Goal: Task Accomplishment & Management: Use online tool/utility

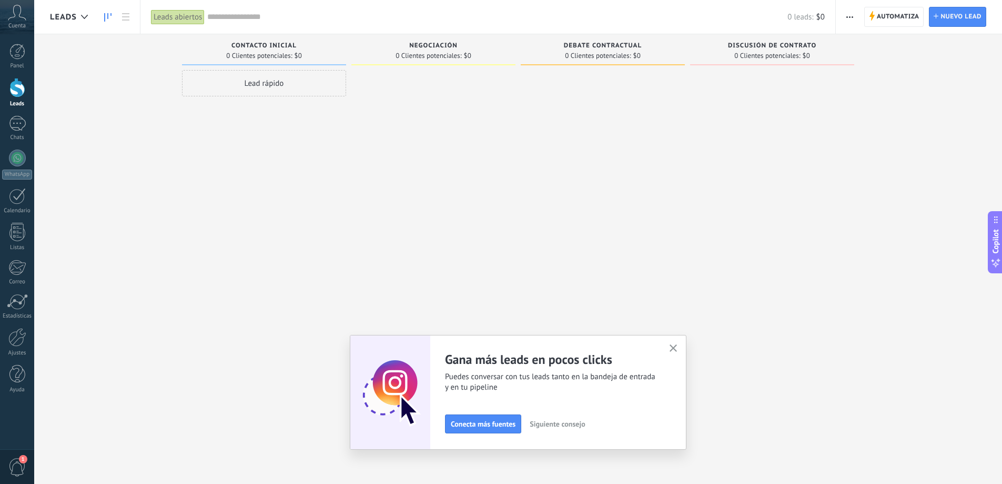
click at [679, 362] on div "Adapta tu flujo de trabajo Puedes crear varios pipelines adaptados a tus proces…" at bounding box center [518, 392] width 337 height 115
click at [680, 358] on div "Adapta tu flujo de trabajo Puedes crear varios pipelines adaptados a tus proces…" at bounding box center [518, 392] width 337 height 115
click at [884, 22] on span "Automatiza" at bounding box center [898, 16] width 43 height 19
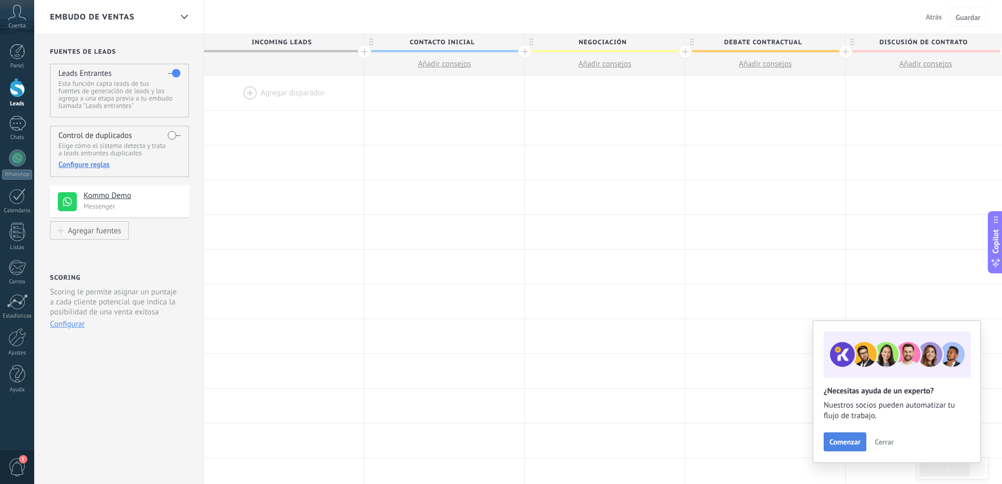
click at [836, 439] on span "Comenzar" at bounding box center [845, 441] width 31 height 7
click at [872, 440] on button "Cerrar" at bounding box center [884, 442] width 28 height 16
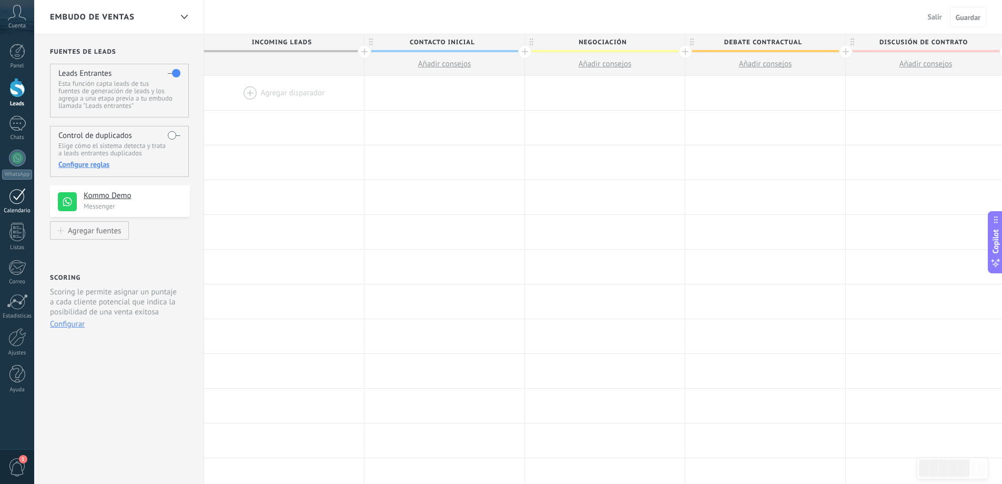
click at [17, 200] on div at bounding box center [17, 196] width 17 height 16
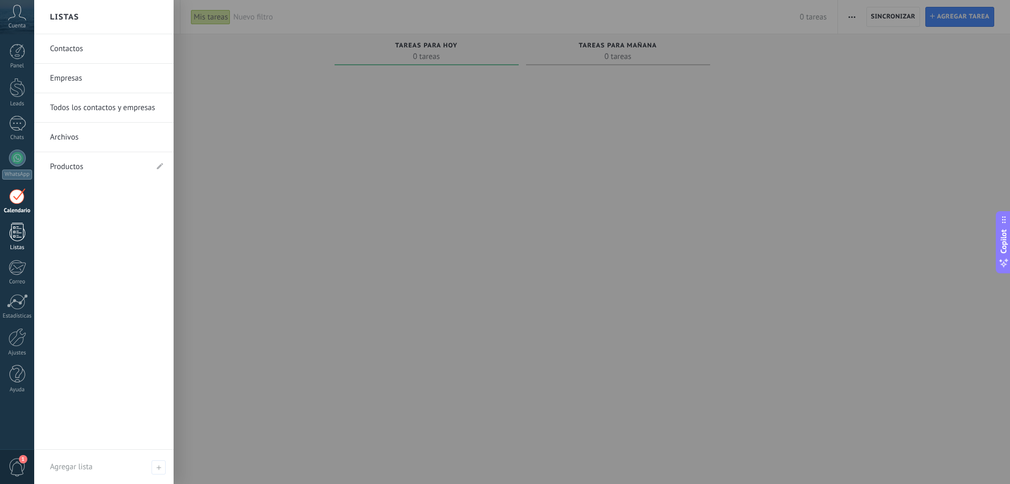
click at [27, 227] on link "Listas" at bounding box center [17, 237] width 34 height 28
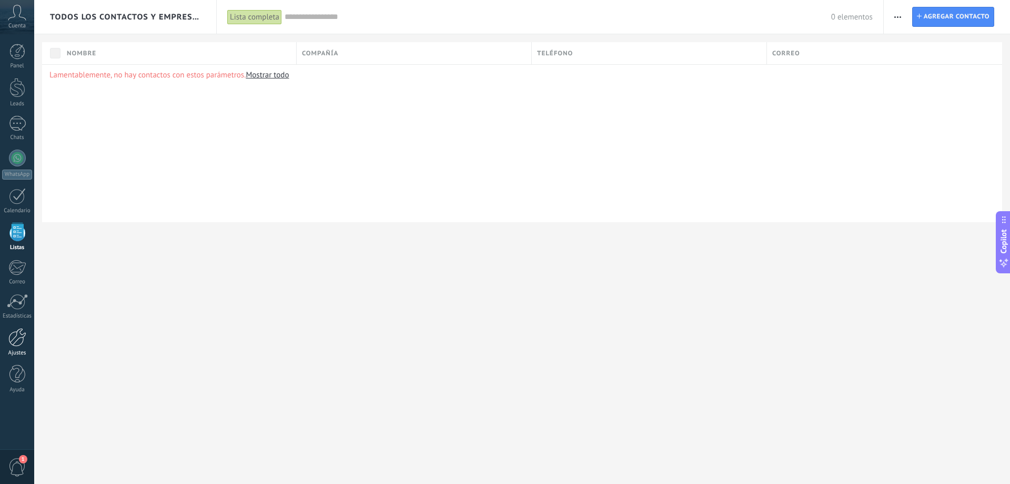
click at [24, 329] on div at bounding box center [17, 337] width 18 height 18
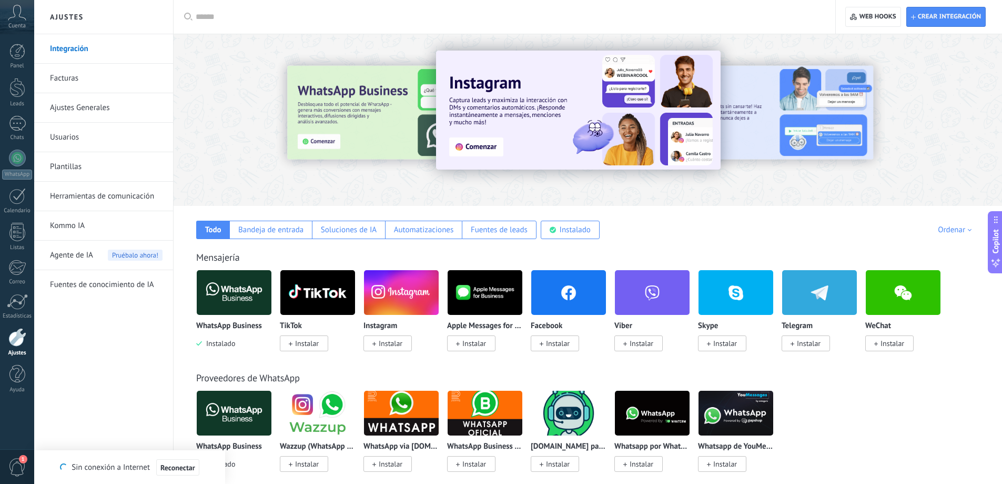
click at [86, 265] on span "Agente de IA" at bounding box center [71, 254] width 43 height 29
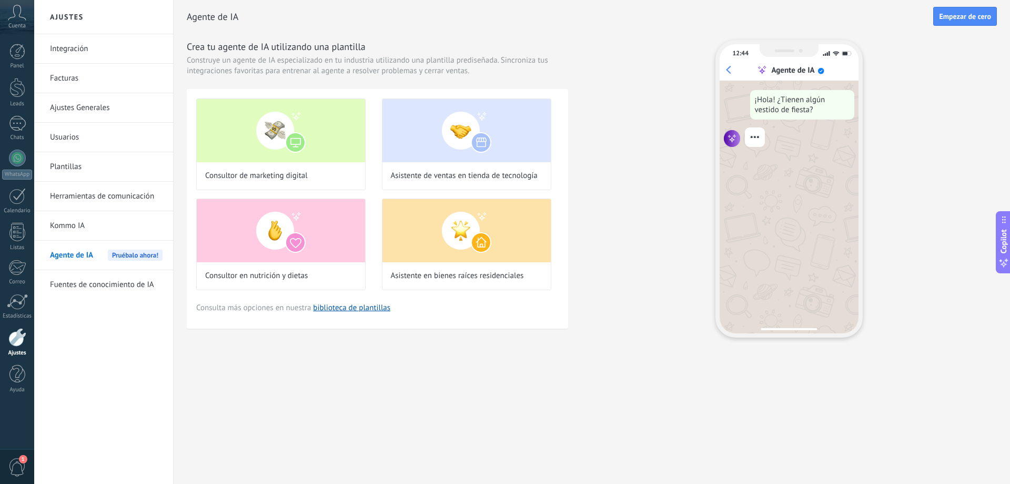
click at [75, 225] on link "Kommo IA" at bounding box center [106, 225] width 113 height 29
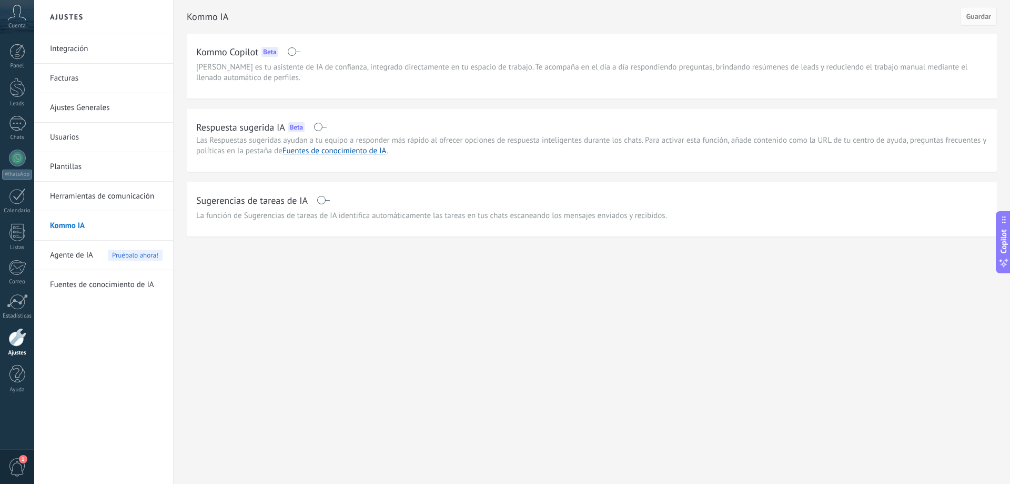
click at [73, 278] on link "Fuentes de conocimiento de IA" at bounding box center [106, 284] width 113 height 29
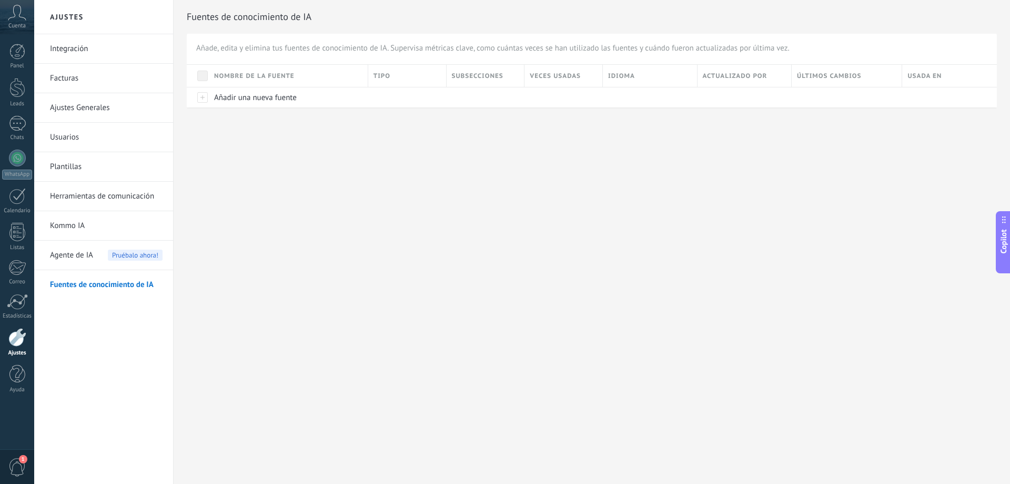
click at [87, 49] on link "Integración" at bounding box center [106, 48] width 113 height 29
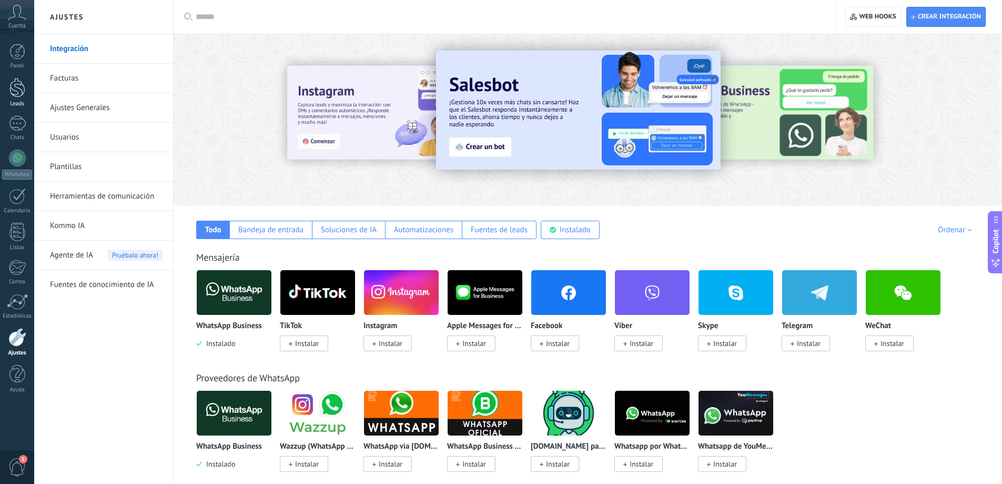
click at [28, 101] on div "Leads" at bounding box center [17, 104] width 31 height 7
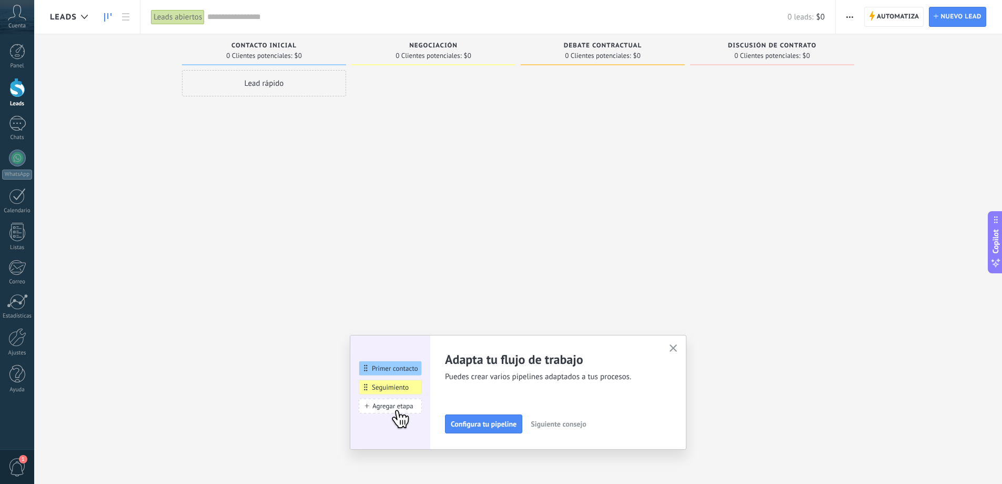
click at [840, 14] on div "Automatiza Nueva difusión Editar embudo Editar el diseño de la tarjeta Importar…" at bounding box center [919, 17] width 166 height 34
click at [844, 16] on button "button" at bounding box center [849, 17] width 15 height 20
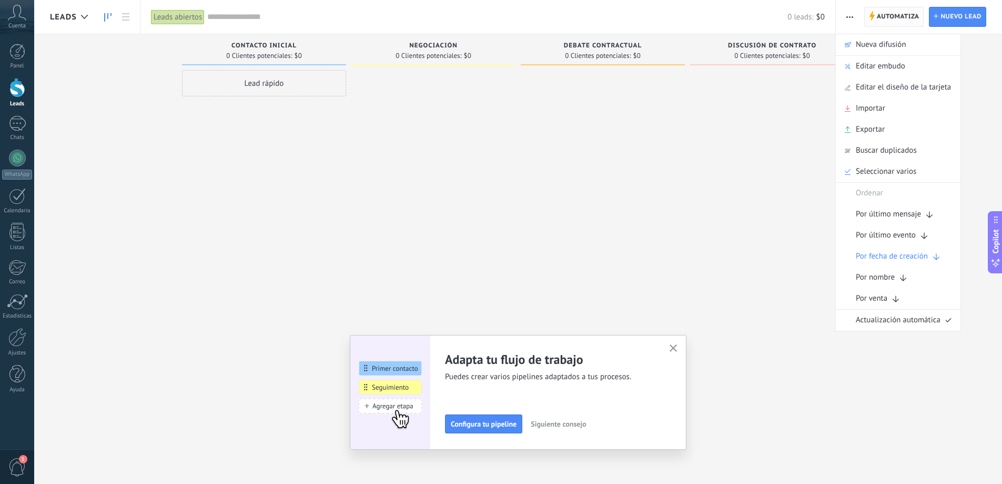
click at [865, 15] on span "Automatiza Automatiza" at bounding box center [895, 17] width 60 height 20
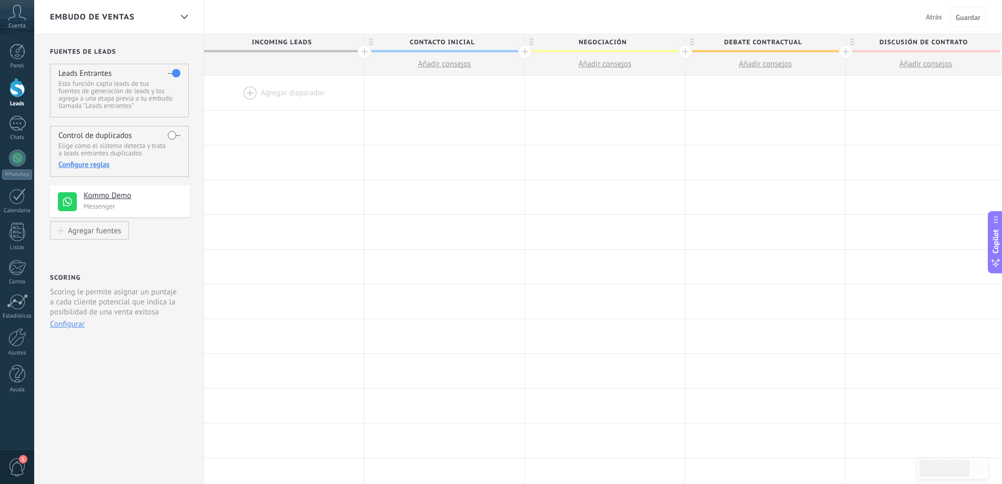
click at [312, 97] on div at bounding box center [284, 93] width 160 height 34
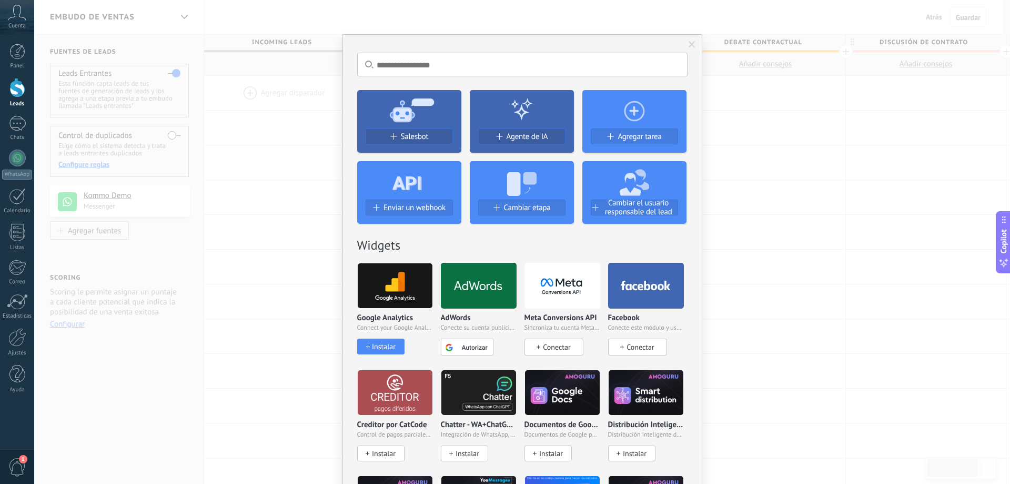
click at [407, 189] on use at bounding box center [407, 183] width 29 height 14
click at [408, 201] on button "Enviar un webhook" at bounding box center [409, 207] width 87 height 16
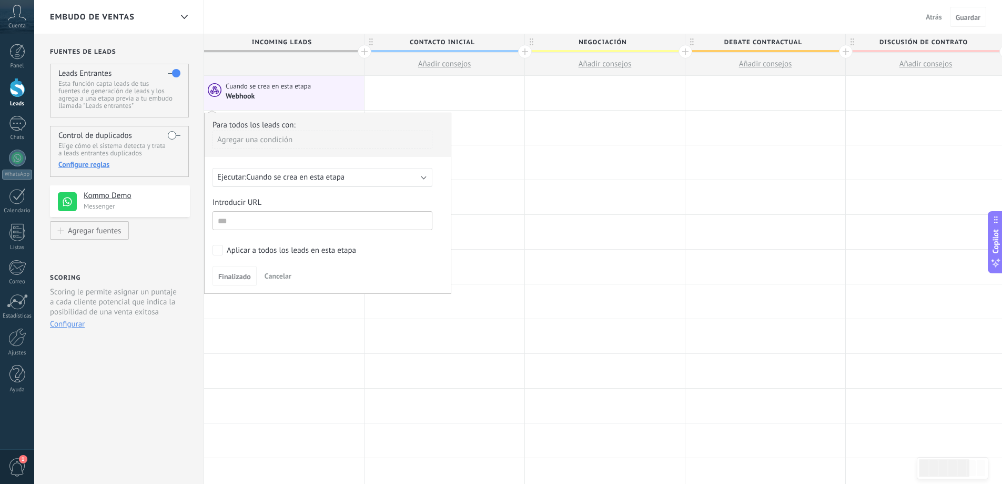
click at [354, 174] on div "Ejecutar: Cuando se crea en esta etapa" at bounding box center [318, 177] width 202 height 10
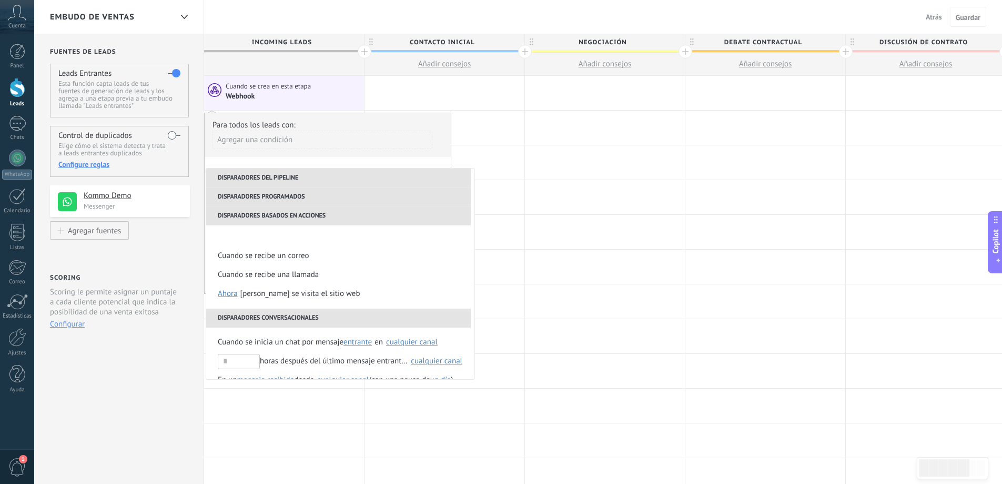
scroll to position [105, 0]
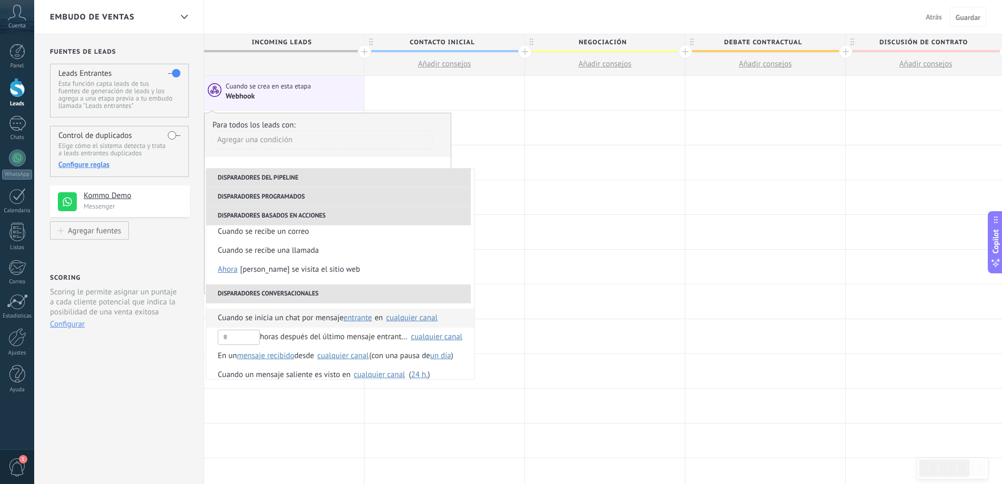
click at [306, 322] on span "Cuando se inicia un chat por mensaje" at bounding box center [281, 317] width 126 height 19
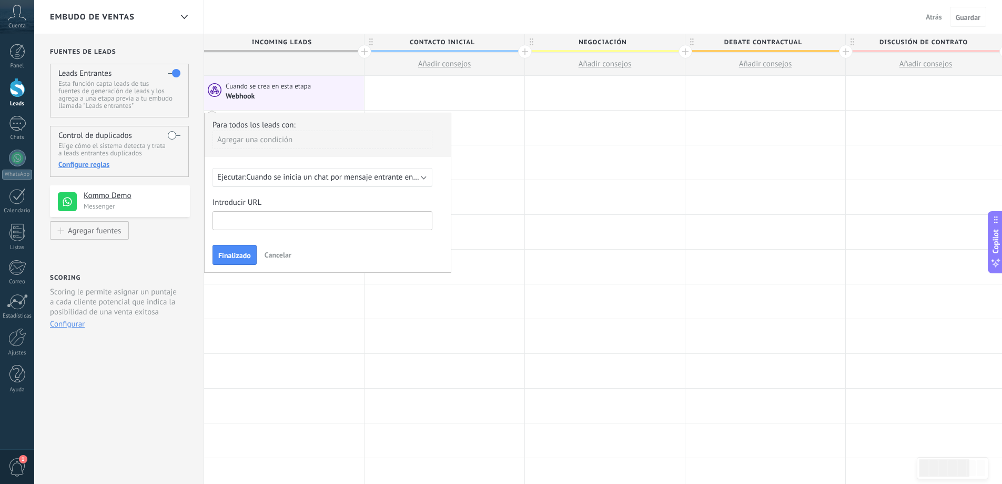
click at [258, 223] on input "text" at bounding box center [323, 220] width 220 height 19
click at [353, 250] on div "Finalizado Cancelar" at bounding box center [328, 254] width 230 height 19
click at [281, 251] on span "Cancelar" at bounding box center [278, 254] width 27 height 9
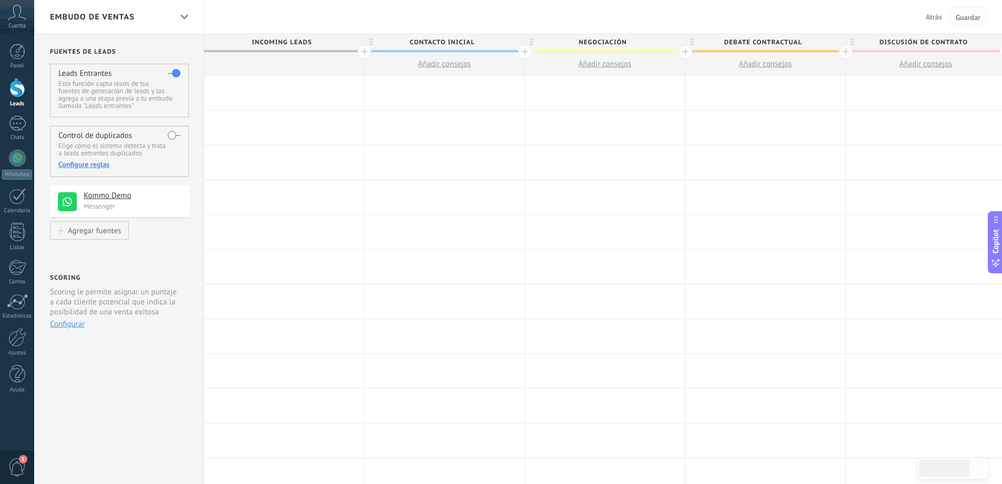
click at [952, 18] on button "Guardar" at bounding box center [968, 17] width 36 height 20
click at [961, 18] on span "Guardar" at bounding box center [968, 17] width 25 height 7
click at [929, 19] on span "Atrás" at bounding box center [934, 16] width 16 height 9
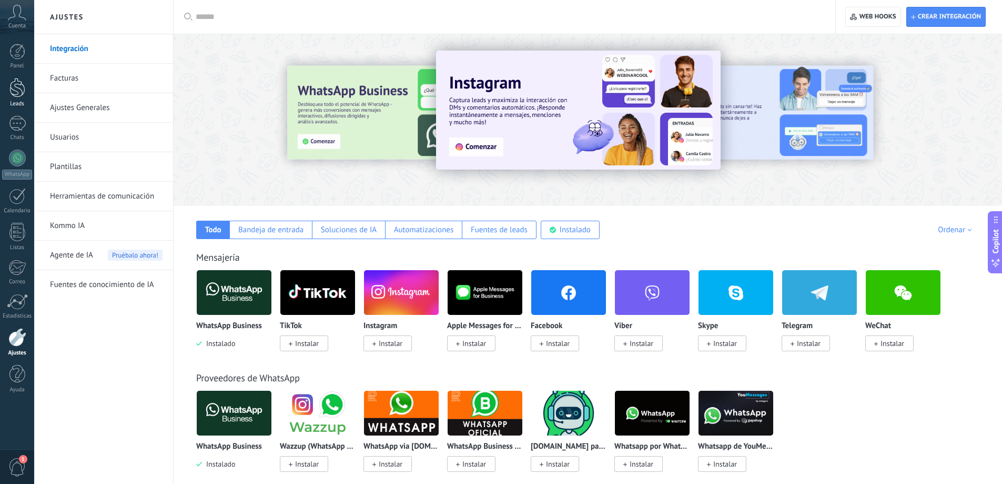
click at [23, 94] on div at bounding box center [17, 87] width 16 height 19
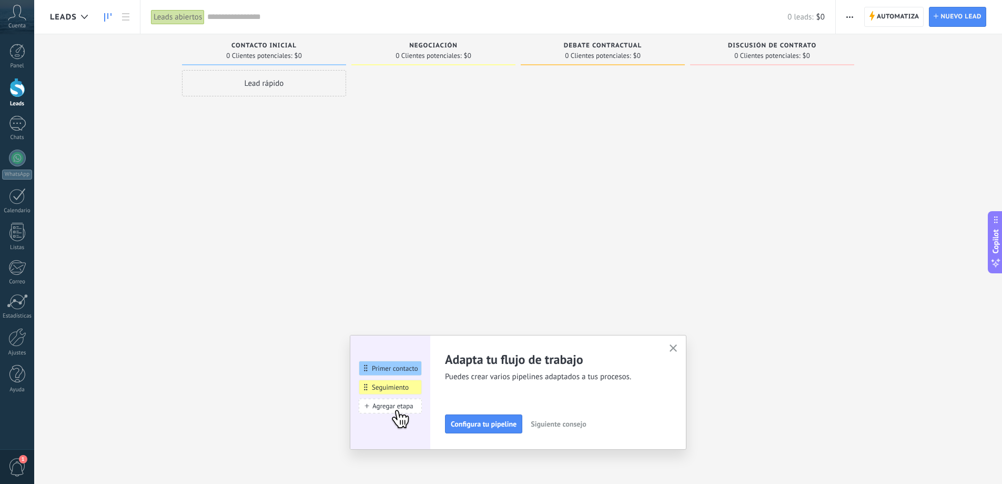
click at [274, 80] on div "Lead rápido" at bounding box center [264, 83] width 164 height 26
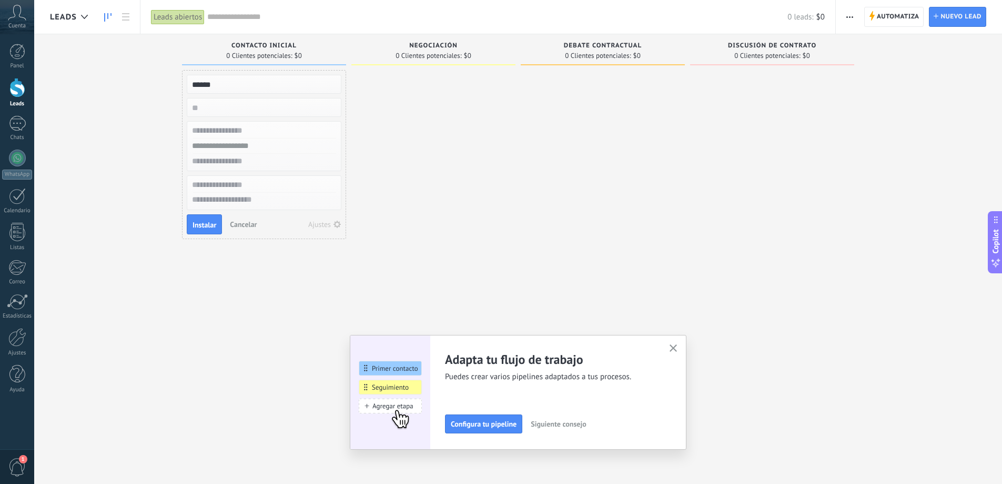
type input "******"
type input "*"
click at [193, 231] on button "Instalar" at bounding box center [204, 224] width 35 height 20
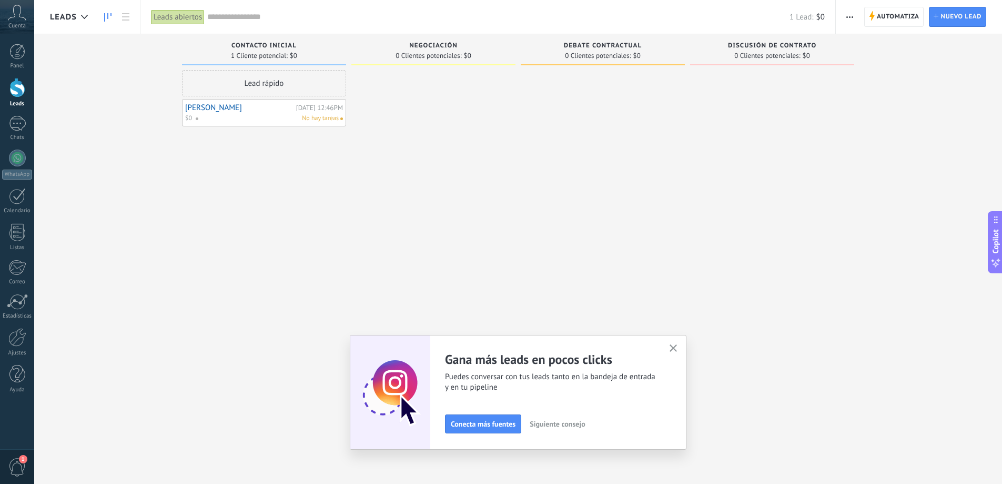
drag, startPoint x: 303, startPoint y: 131, endPoint x: 319, endPoint y: 125, distance: 16.8
click at [306, 129] on div "Lead rápido [PERSON_NAME][DATE] 12:46PM $0 No hay tareas" at bounding box center [264, 243] width 164 height 346
drag, startPoint x: 326, startPoint y: 120, endPoint x: 470, endPoint y: 104, distance: 145.1
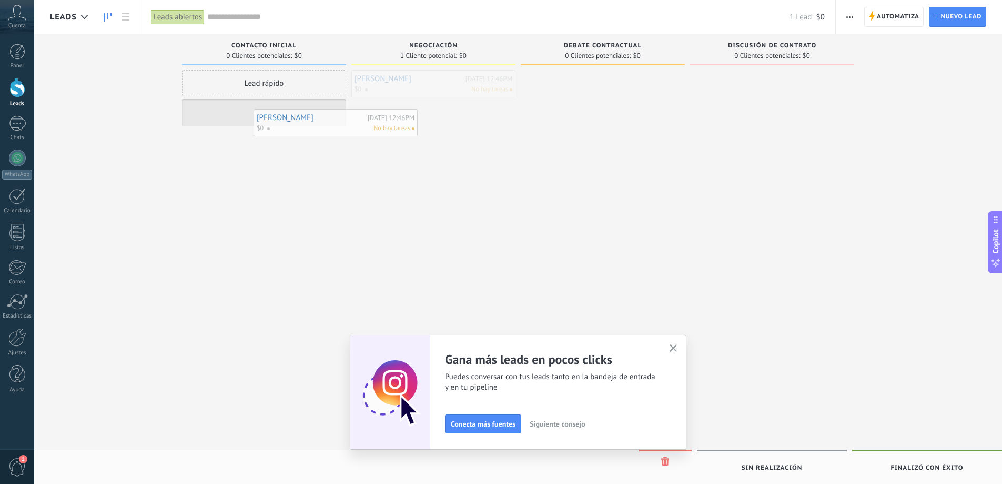
drag, startPoint x: 426, startPoint y: 93, endPoint x: 322, endPoint y: 132, distance: 111.0
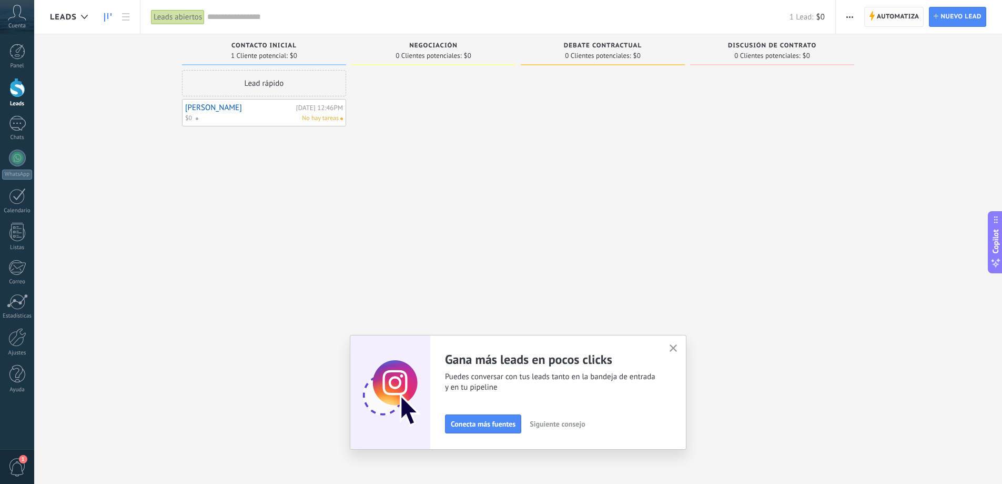
click at [915, 12] on span "Automatiza" at bounding box center [898, 16] width 43 height 19
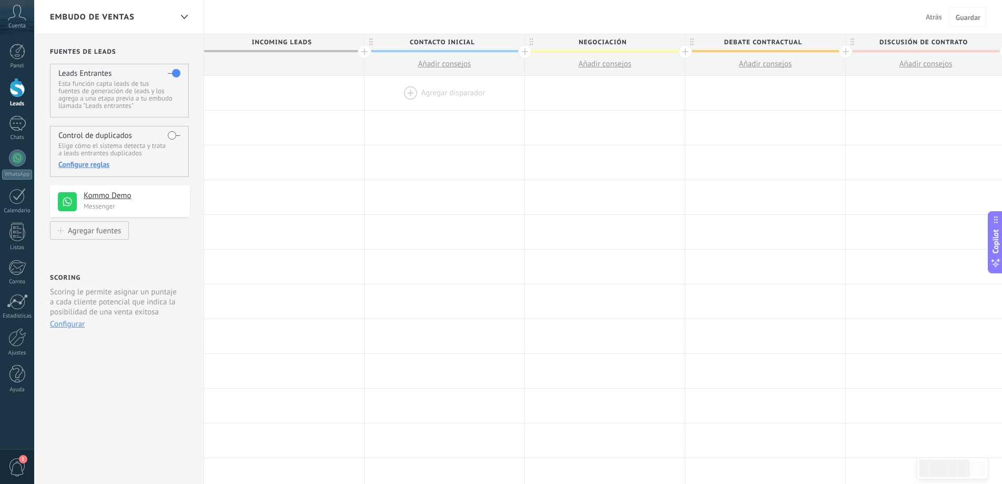
drag, startPoint x: 305, startPoint y: 89, endPoint x: 398, endPoint y: 89, distance: 93.1
click at [388, 92] on div "**********" at bounding box center [766, 93] width 1124 height 35
click at [332, 86] on div at bounding box center [284, 93] width 160 height 34
click at [294, 92] on div at bounding box center [284, 93] width 160 height 34
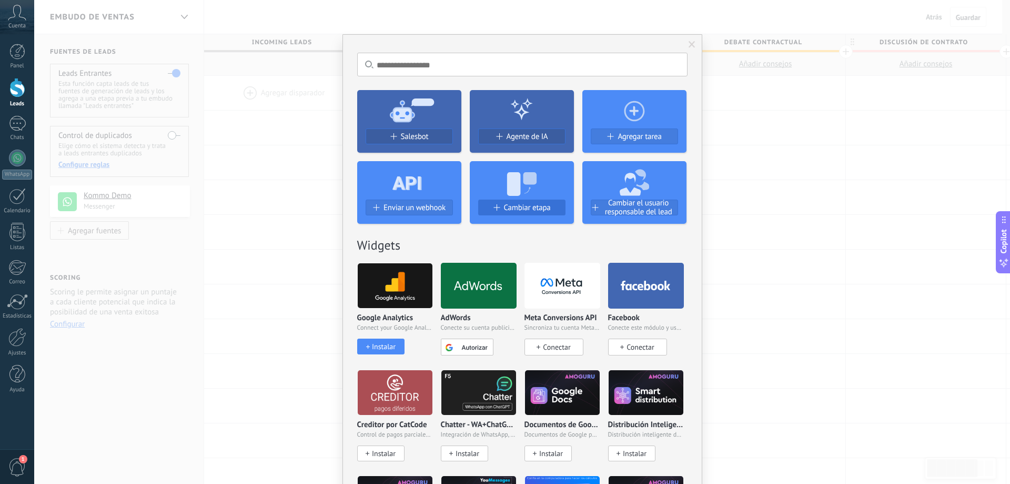
click at [484, 204] on div "Cambiar etapa" at bounding box center [522, 207] width 86 height 9
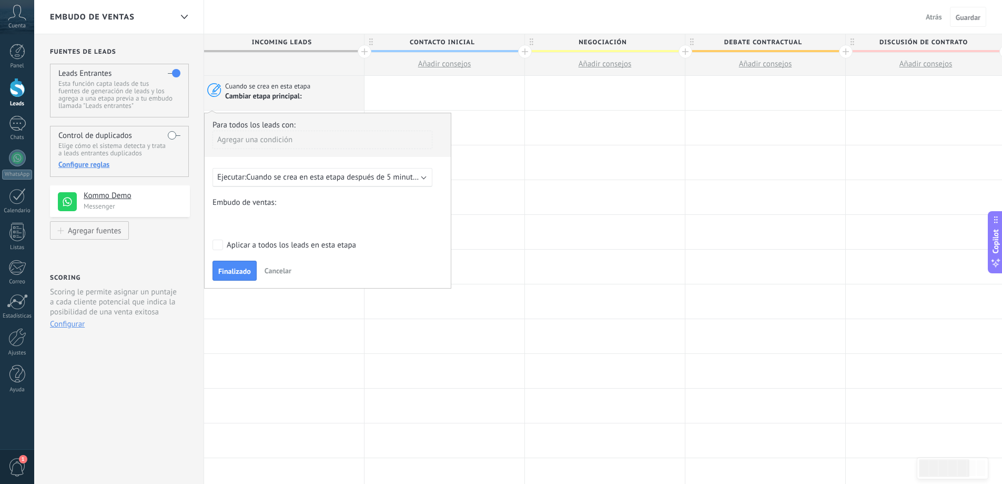
click at [271, 181] on span "Cuando se crea en esta etapa después de 5 minutos" at bounding box center [333, 177] width 174 height 10
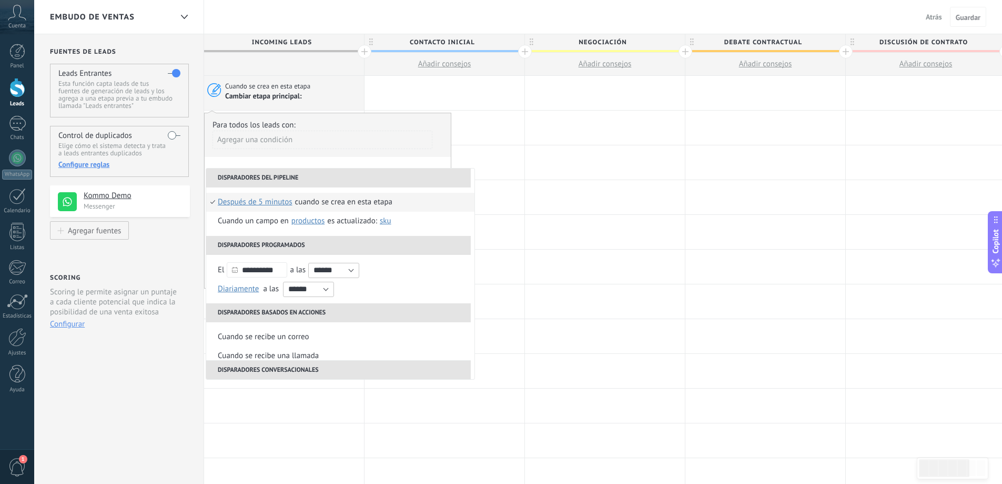
click at [286, 155] on div "Agregar una condición" at bounding box center [323, 144] width 220 height 26
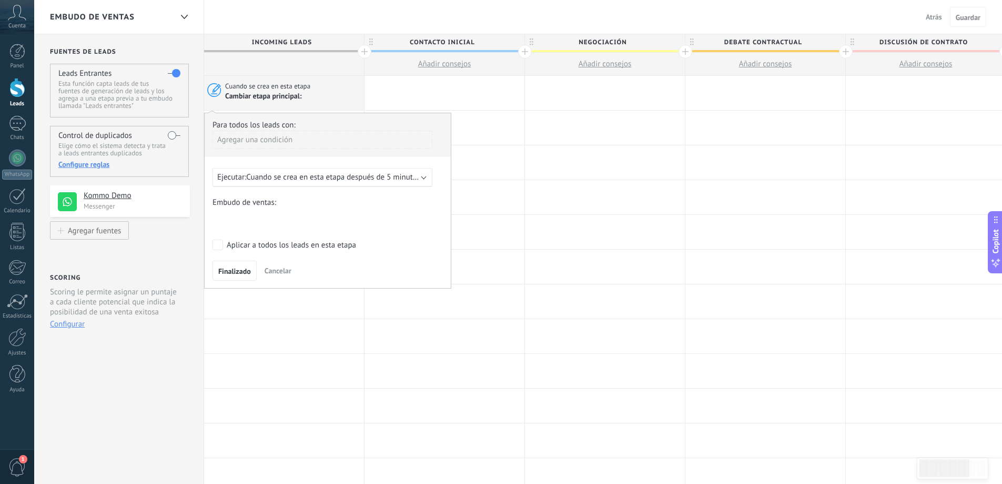
click at [272, 265] on button "Cancelar" at bounding box center [277, 271] width 35 height 16
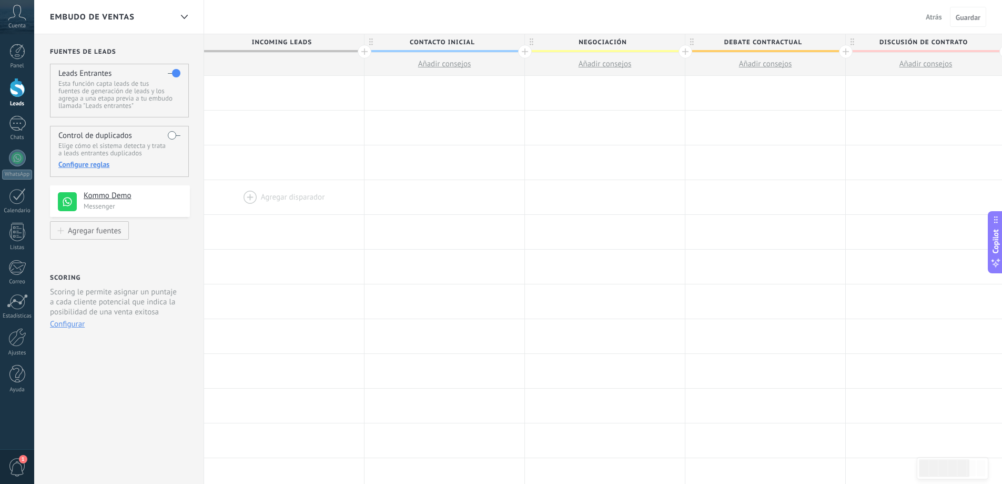
click at [307, 201] on div at bounding box center [284, 197] width 160 height 34
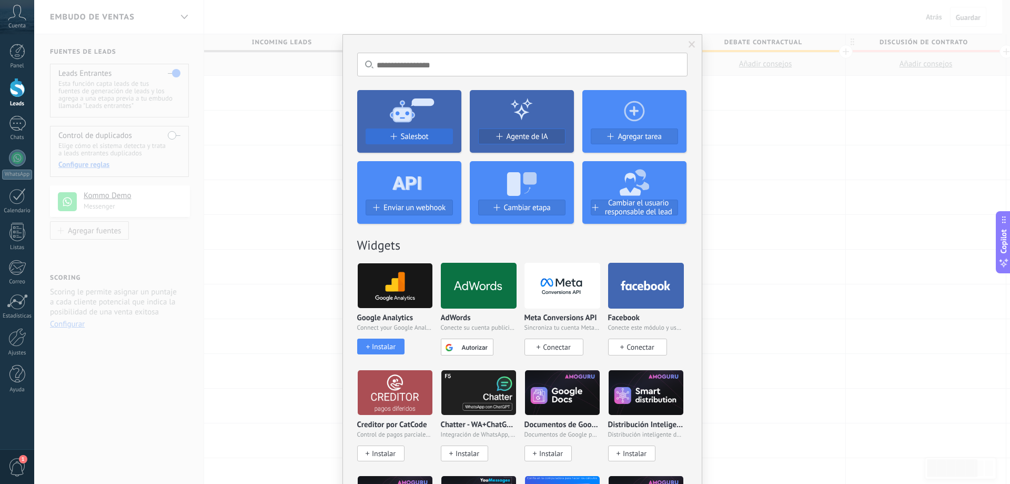
click at [421, 136] on span "Salesbot" at bounding box center [415, 136] width 28 height 9
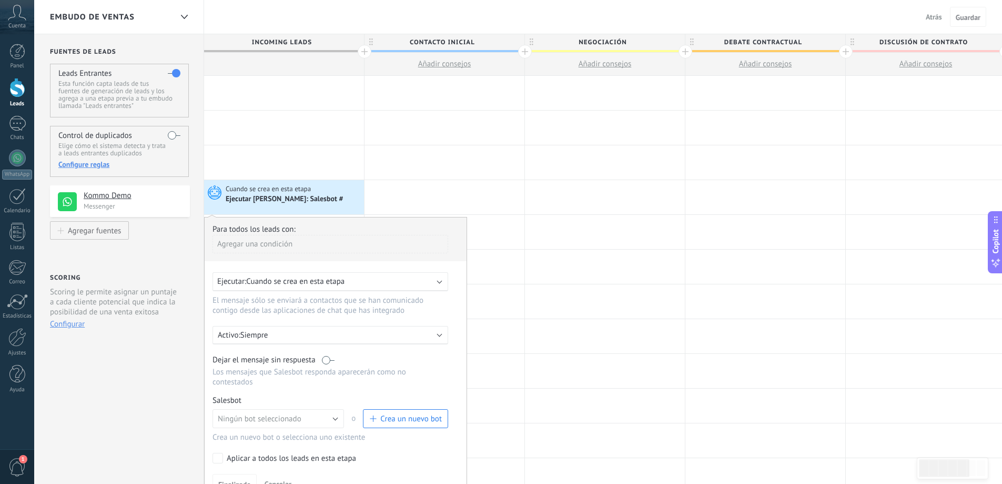
click at [297, 281] on span "Cuando se crea en esta etapa" at bounding box center [295, 281] width 98 height 10
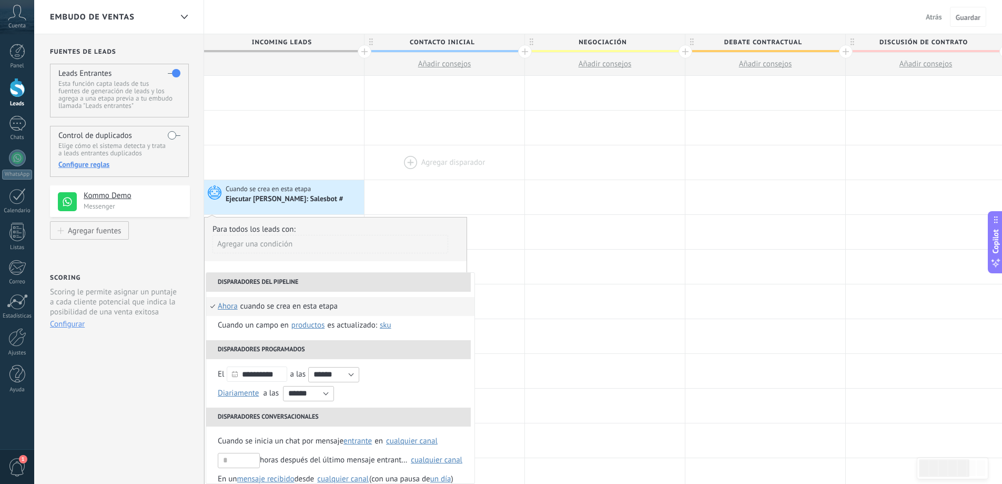
click at [377, 149] on div at bounding box center [445, 162] width 160 height 34
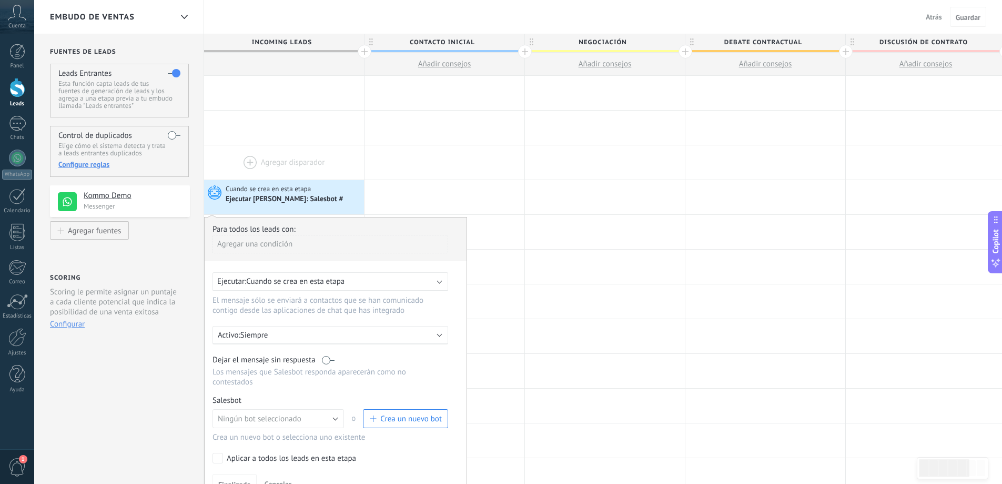
click at [304, 174] on div at bounding box center [284, 162] width 160 height 34
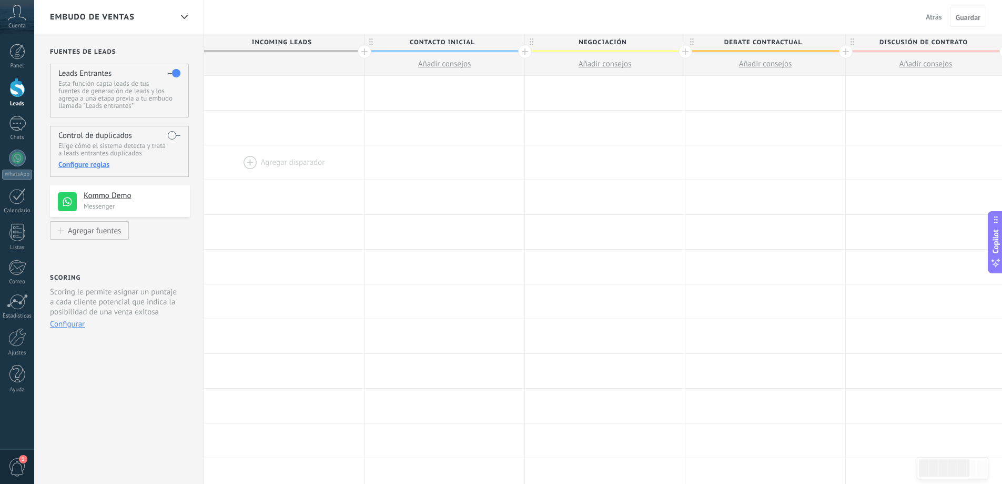
click at [278, 161] on div at bounding box center [284, 162] width 160 height 34
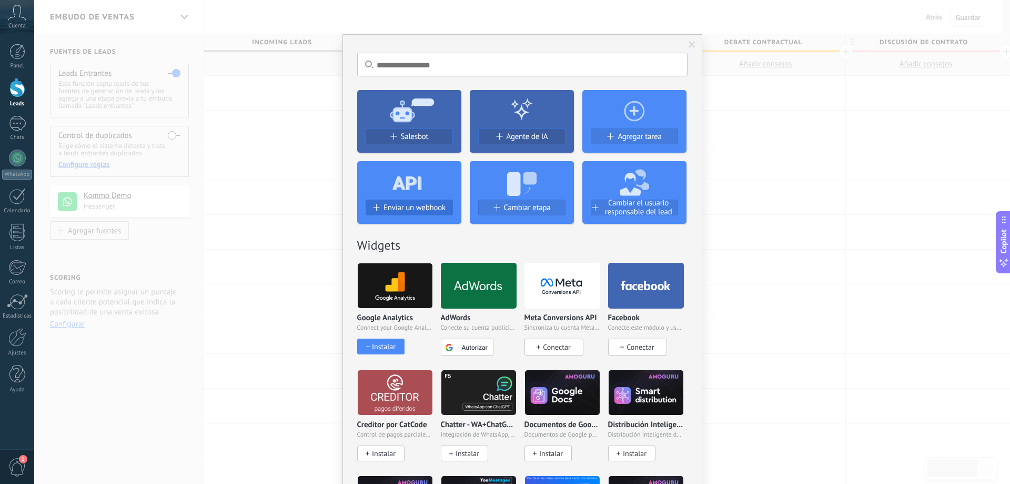
click at [420, 203] on span "Enviar un webhook" at bounding box center [415, 207] width 62 height 9
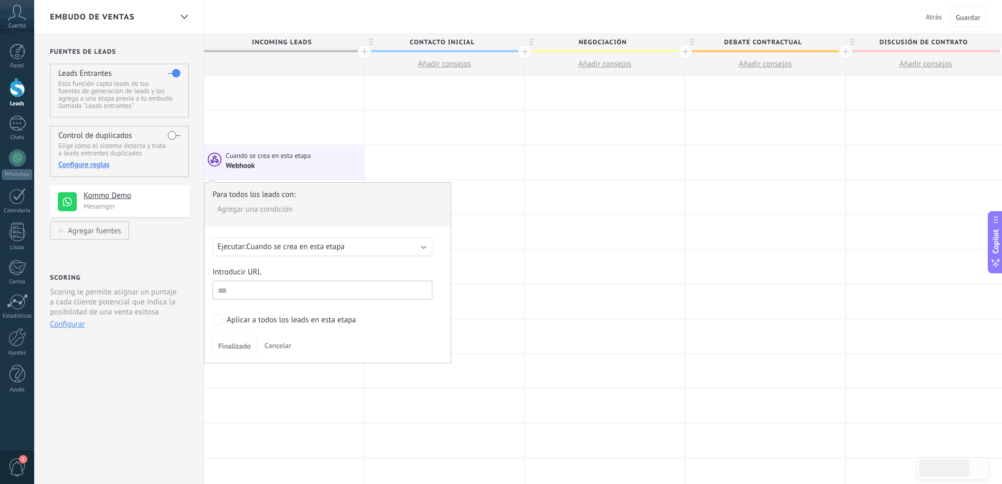
click at [356, 242] on div "Ejecutar: Cuando se crea en esta etapa" at bounding box center [318, 247] width 202 height 10
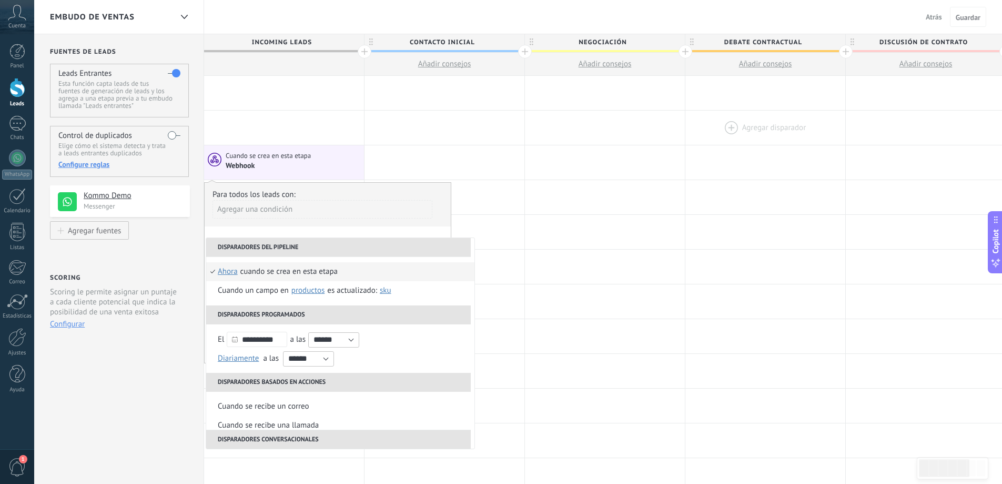
click at [805, 142] on div at bounding box center [766, 128] width 160 height 34
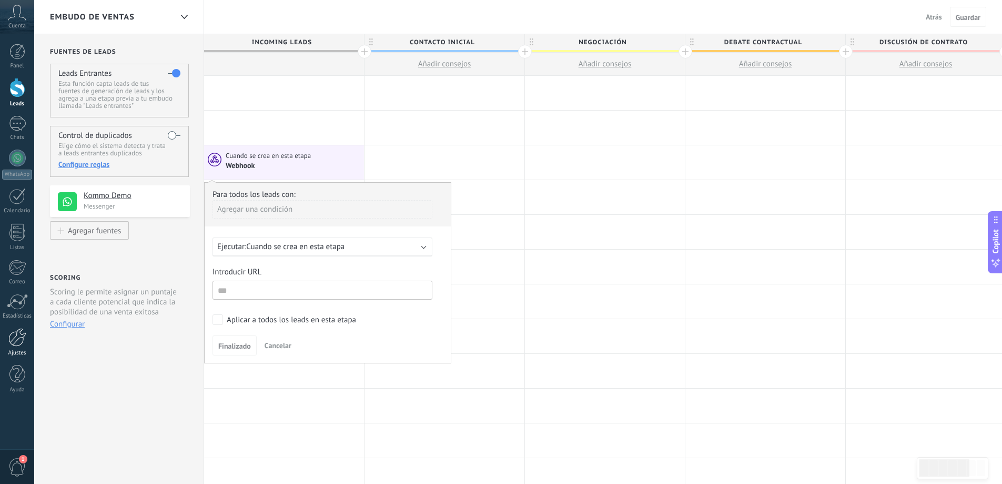
click at [21, 347] on link "Ajustes" at bounding box center [17, 342] width 34 height 28
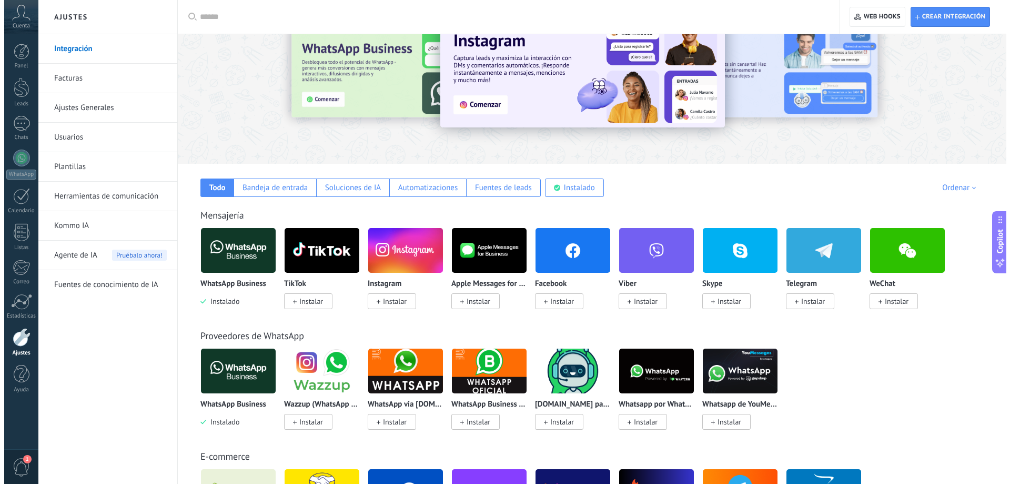
scroll to position [105, 0]
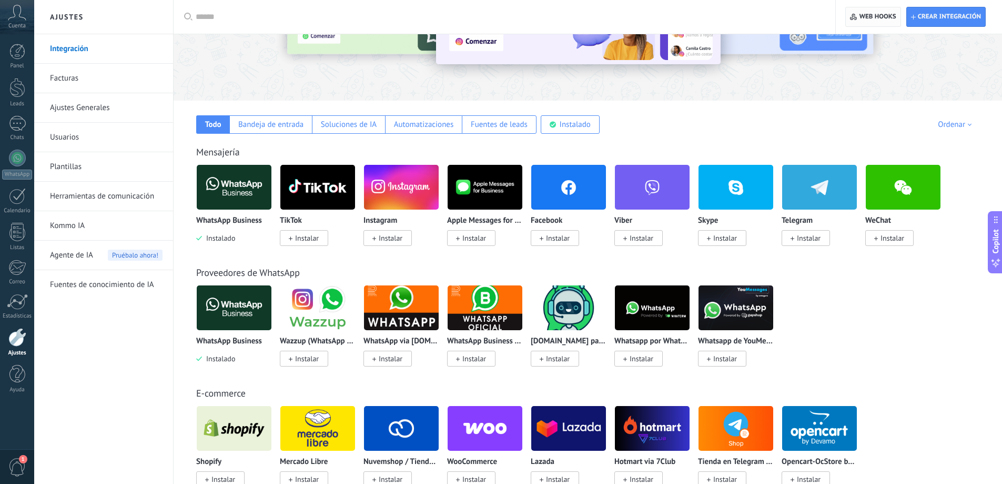
click at [889, 11] on span "Web hooks 0" at bounding box center [873, 16] width 46 height 19
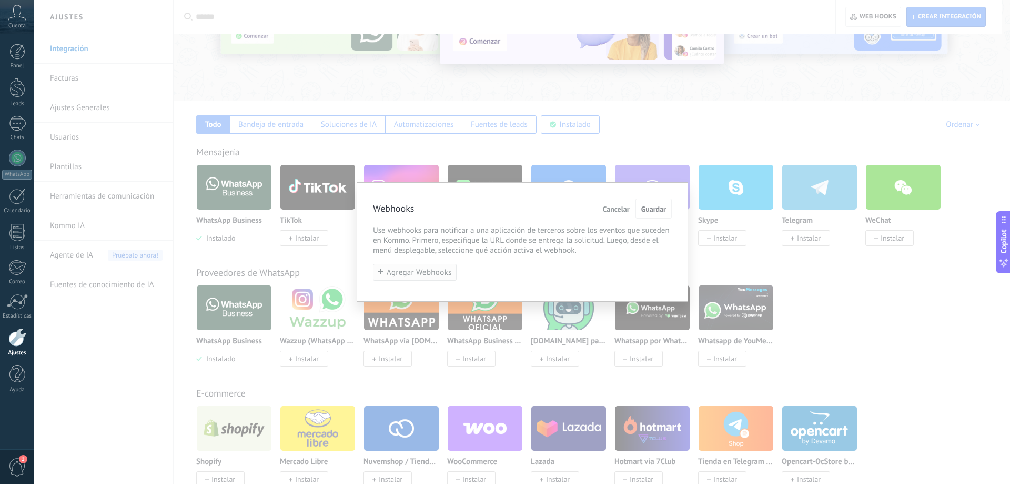
click at [409, 276] on span "Agregar Webhooks" at bounding box center [419, 272] width 65 height 8
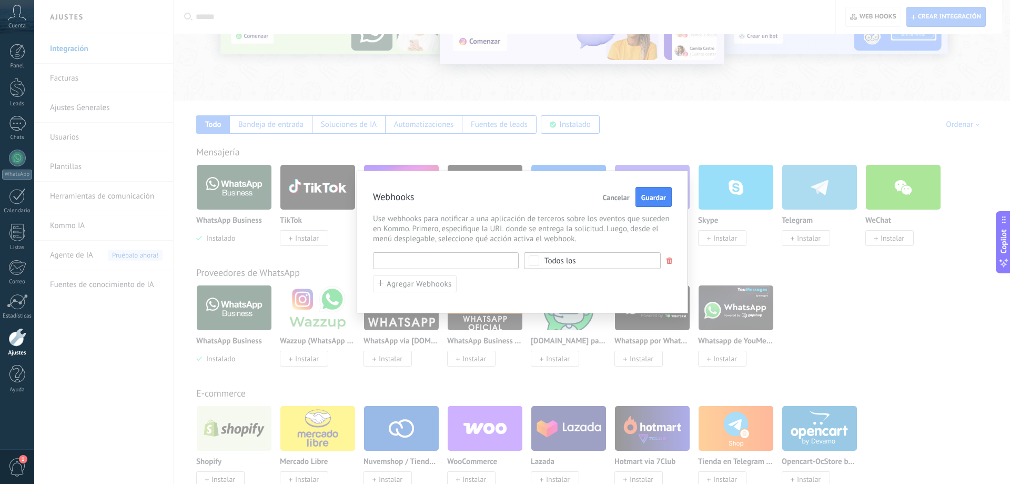
click at [434, 258] on input "text" at bounding box center [446, 260] width 146 height 17
type input "********"
click at [664, 266] on div "******** URL inválida Seleccionar todo Lead agregado Contacto agregado Compañía…" at bounding box center [522, 260] width 299 height 17
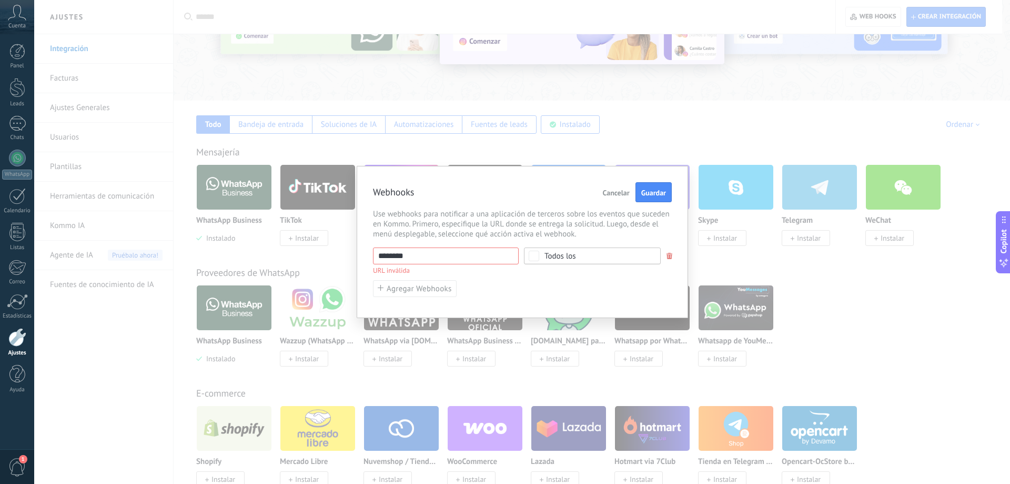
click at [663, 262] on div "******** URL inválida Seleccionar todo Lead agregado Contacto agregado Compañía…" at bounding box center [522, 260] width 299 height 26
click at [673, 250] on div "Webhooks Cancelar Guardar Use webhooks para notificar a una aplicación de terce…" at bounding box center [523, 242] width 332 height 152
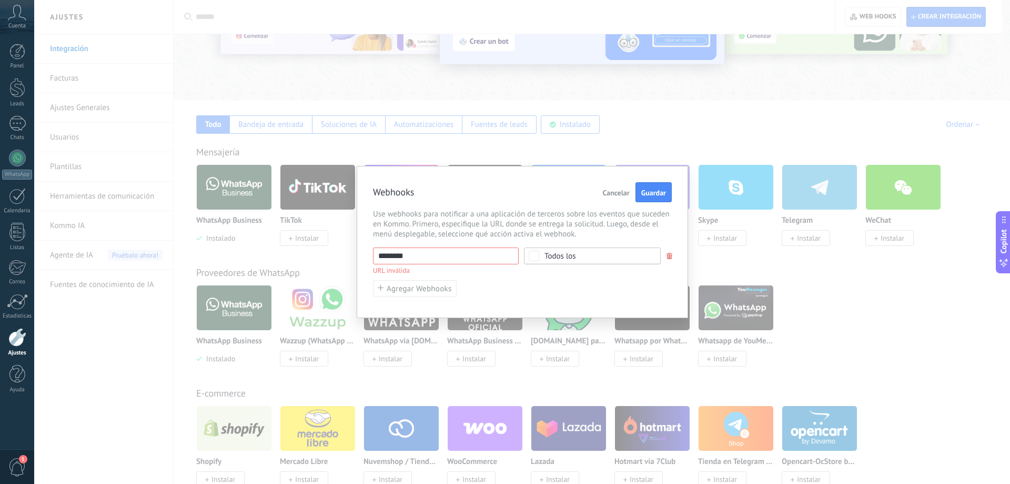
click at [746, 258] on div "Webhooks Cancelar Guardar Use webhooks para notificar a una aplicación de terce…" at bounding box center [522, 242] width 976 height 484
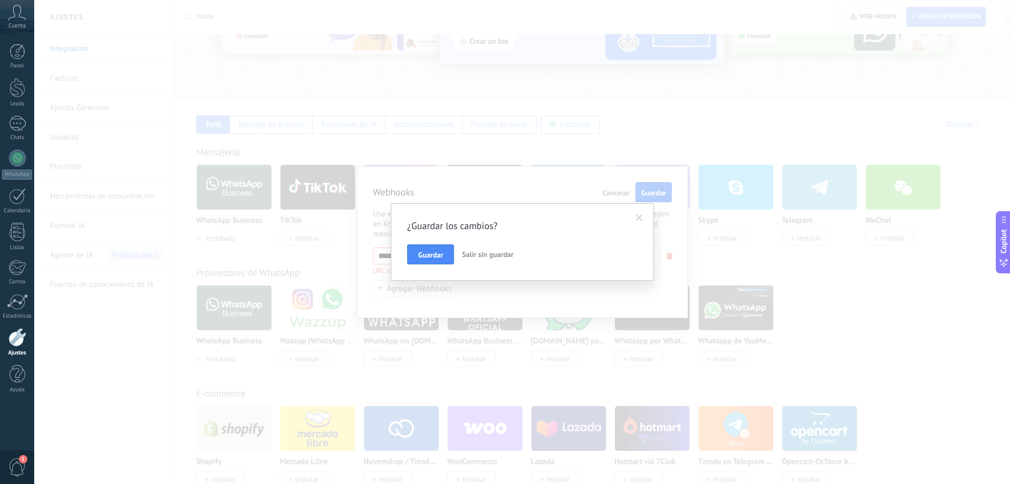
click at [476, 249] on button "Salir sin guardar" at bounding box center [488, 254] width 60 height 20
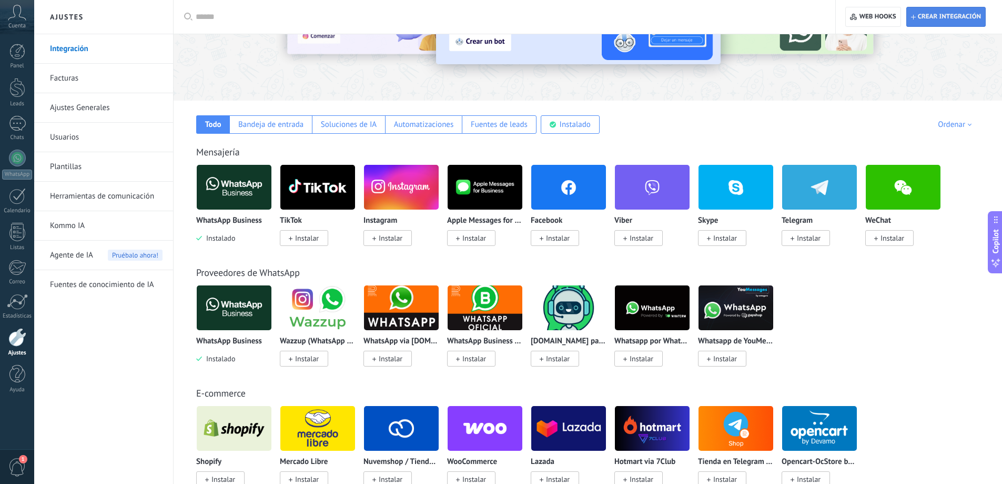
click at [953, 14] on span "Crear integración" at bounding box center [949, 17] width 63 height 8
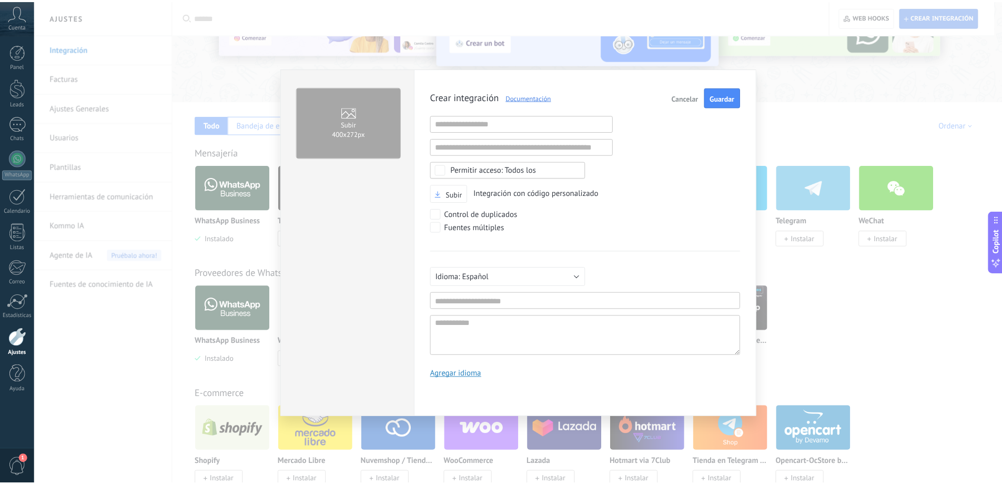
scroll to position [10, 0]
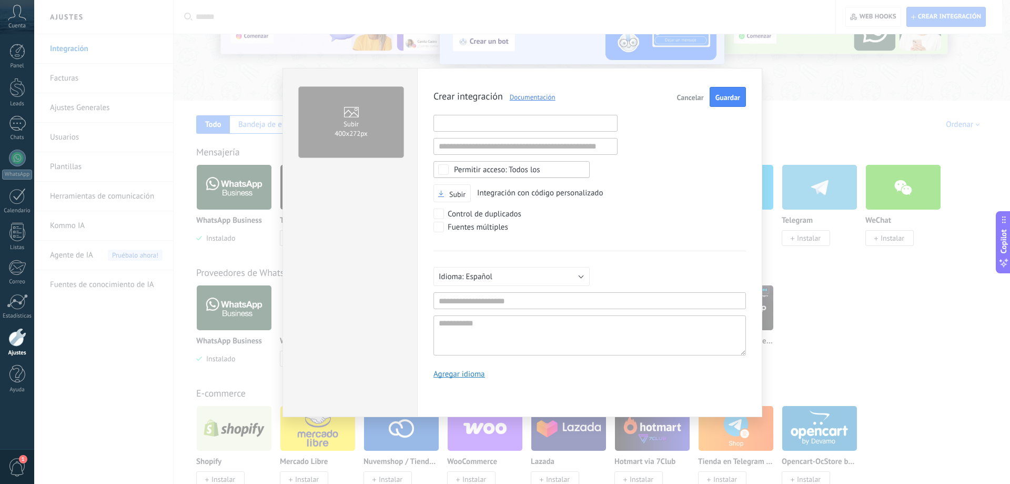
click at [479, 118] on input "text" at bounding box center [526, 123] width 184 height 17
click at [725, 198] on div "Subir Integración con código personalizado" at bounding box center [590, 193] width 313 height 18
click at [632, 205] on div "Crear integración Documentación Cancelar Guardar URL inválida URL inválida Ning…" at bounding box center [590, 236] width 313 height 299
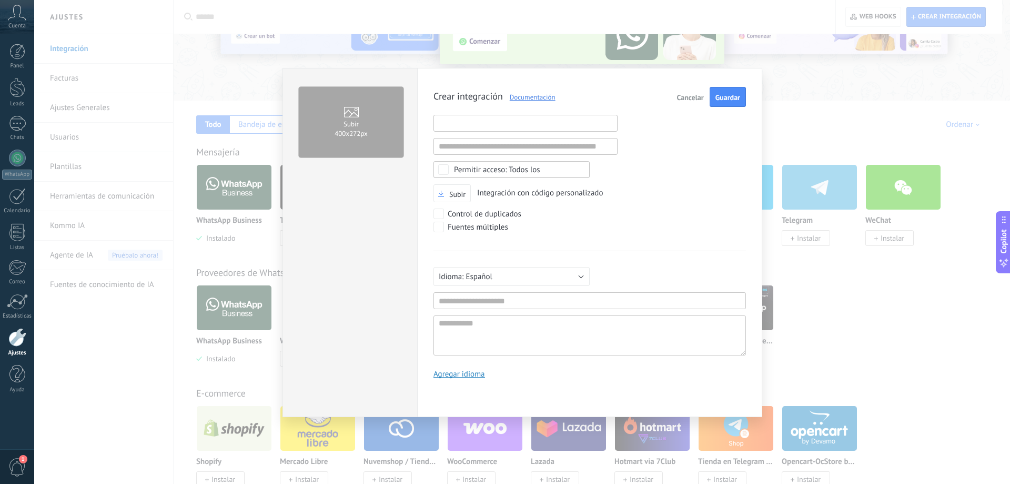
click at [529, 128] on input "text" at bounding box center [526, 123] width 184 height 17
click at [630, 179] on div "Crear integración Documentación Cancelar Guardar URL inválida URL inválida Ning…" at bounding box center [590, 236] width 313 height 299
click at [167, 137] on div "Subir 400х272px Crear integración Documentación Cancelar Guardar URL inválida U…" at bounding box center [522, 242] width 976 height 484
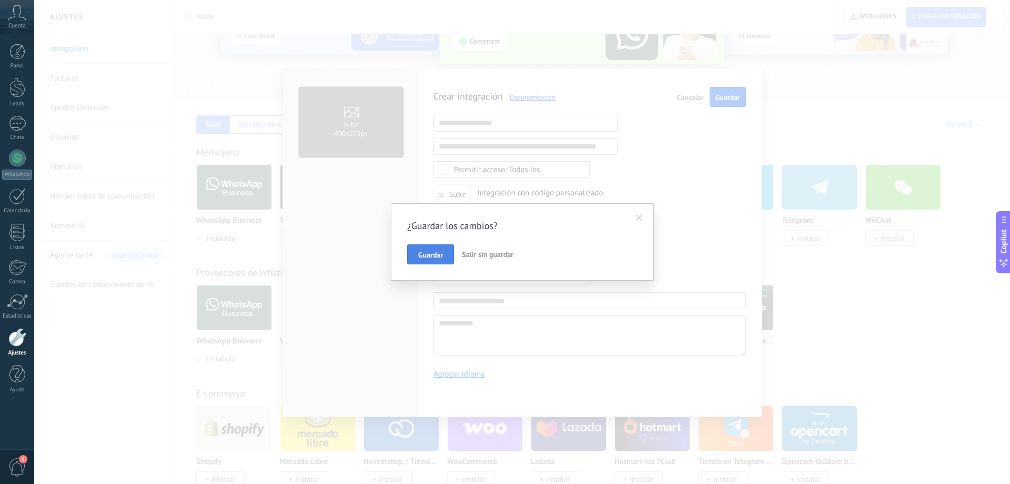
click at [432, 256] on span "Guardar" at bounding box center [430, 254] width 25 height 7
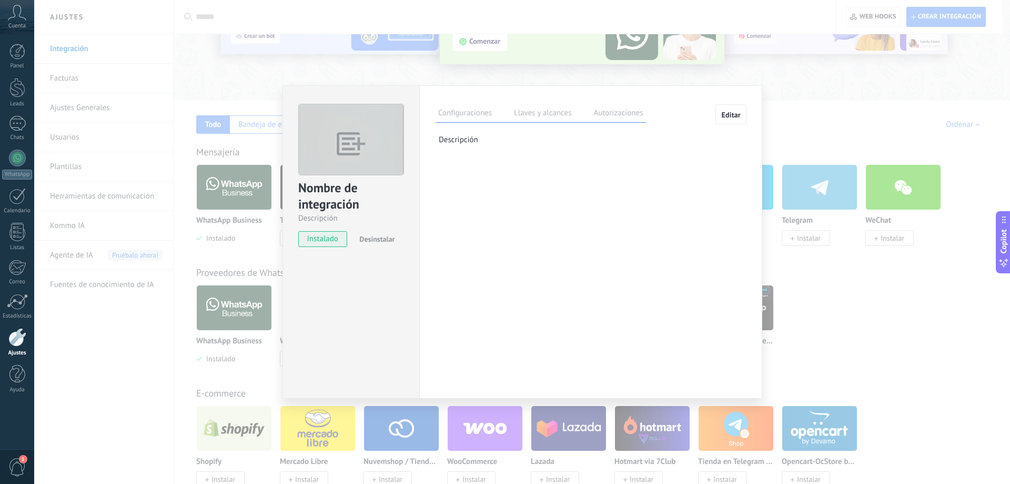
click at [542, 116] on label "Llaves y alcances" at bounding box center [542, 114] width 63 height 15
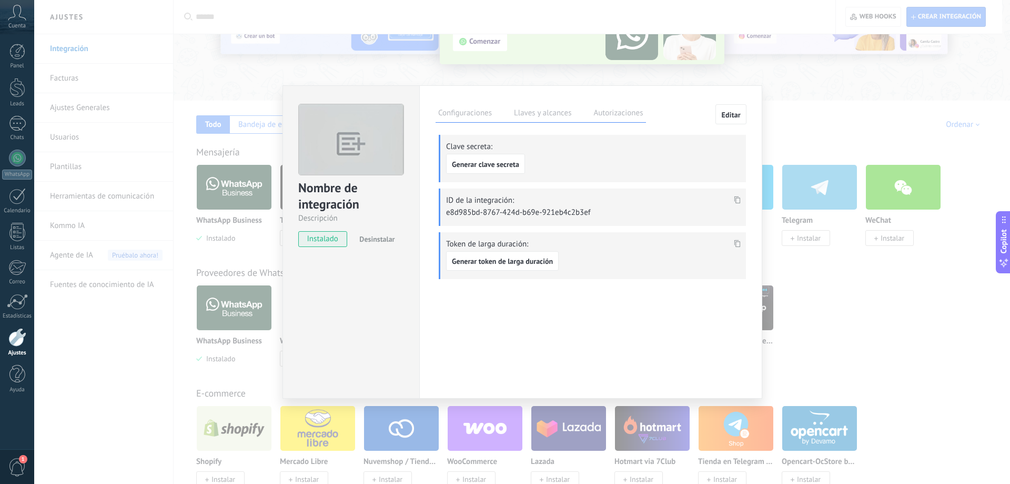
click at [616, 108] on label "Autorizaciones" at bounding box center [618, 114] width 55 height 15
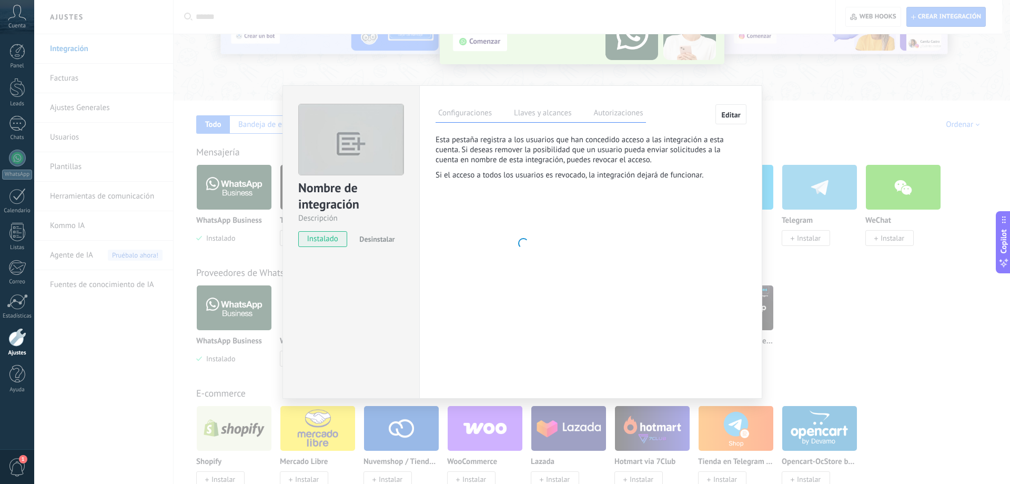
click at [478, 116] on label "Configuraciones" at bounding box center [465, 114] width 59 height 15
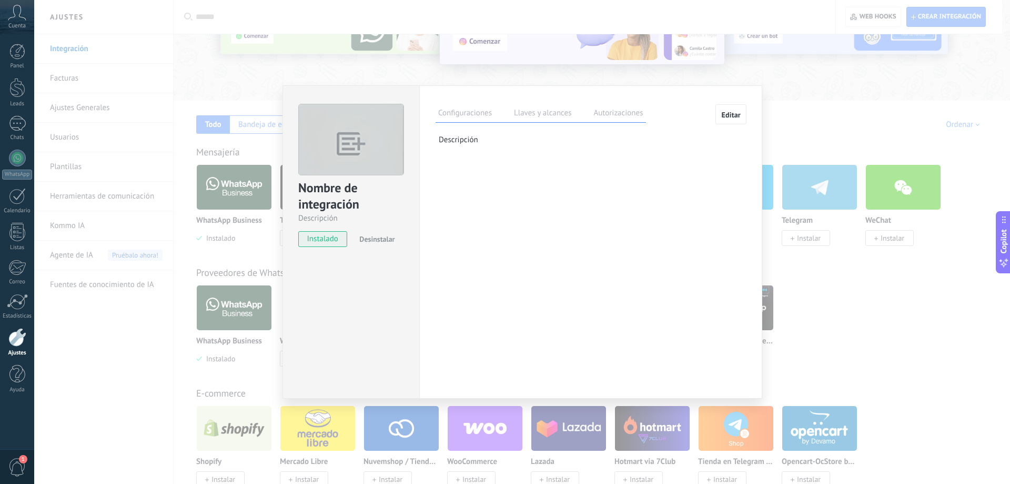
click at [408, 82] on div "Nombre de integración Descripción instalado Desinstalar Configuraciones Llaves …" at bounding box center [522, 242] width 976 height 484
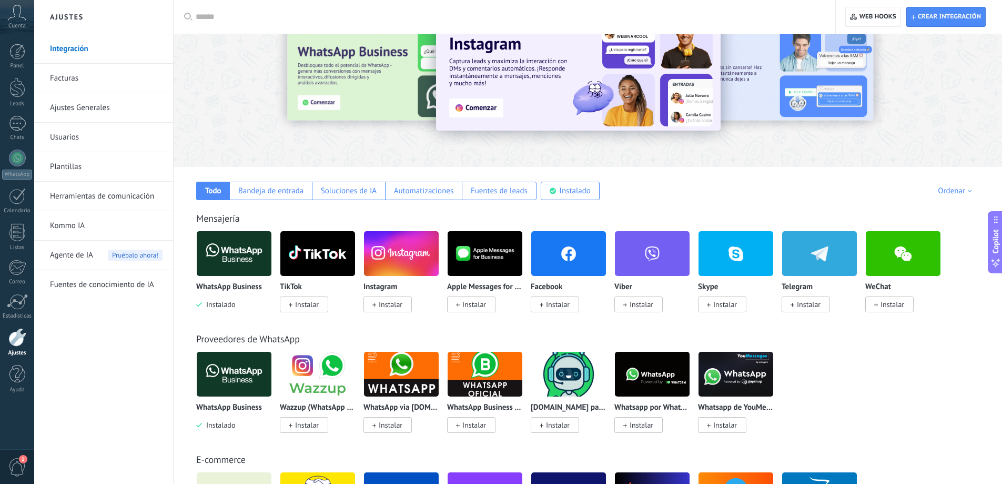
scroll to position [0, 0]
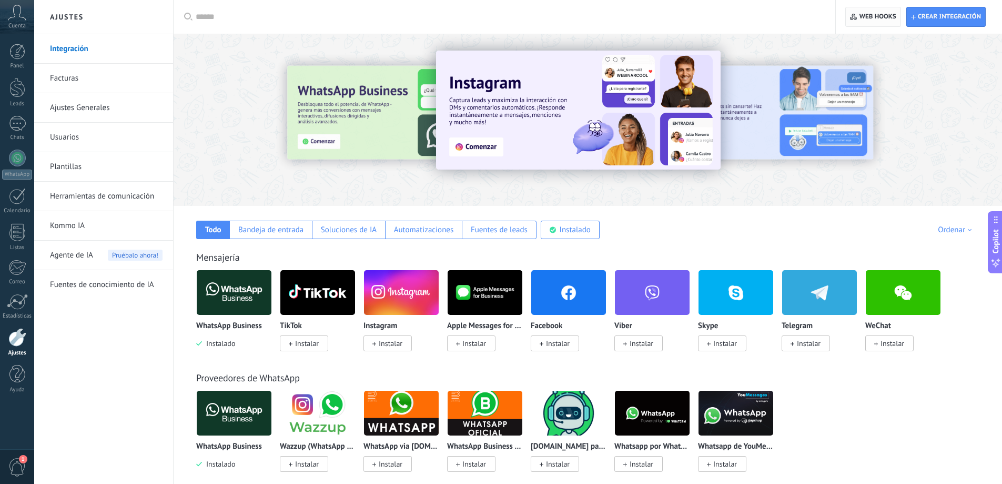
click at [865, 18] on span "Web hooks 0" at bounding box center [878, 17] width 37 height 8
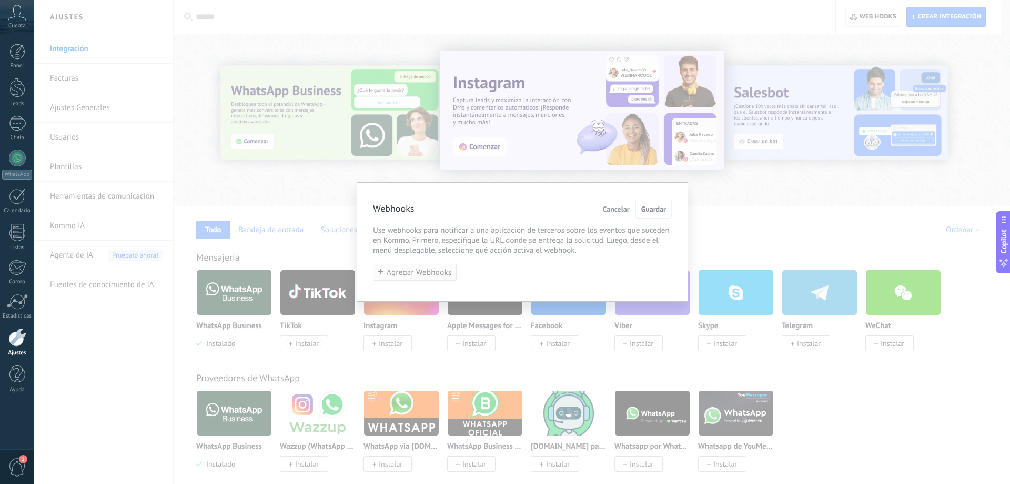
click at [420, 268] on span "Agregar Webhooks" at bounding box center [419, 272] width 65 height 8
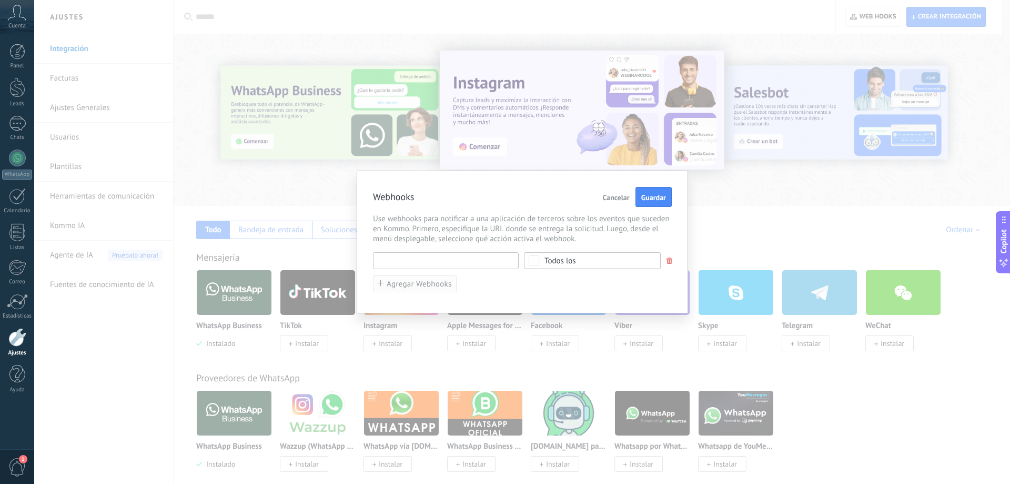
click at [420, 268] on input "text" at bounding box center [446, 260] width 146 height 17
type input "********"
click at [434, 279] on div "******** URL inválida Seleccionar todo Lead agregado Contacto agregado Compañía…" at bounding box center [522, 272] width 299 height 50
click at [512, 260] on input "********" at bounding box center [446, 255] width 146 height 17
click at [574, 263] on div "Todos los" at bounding box center [592, 255] width 137 height 17
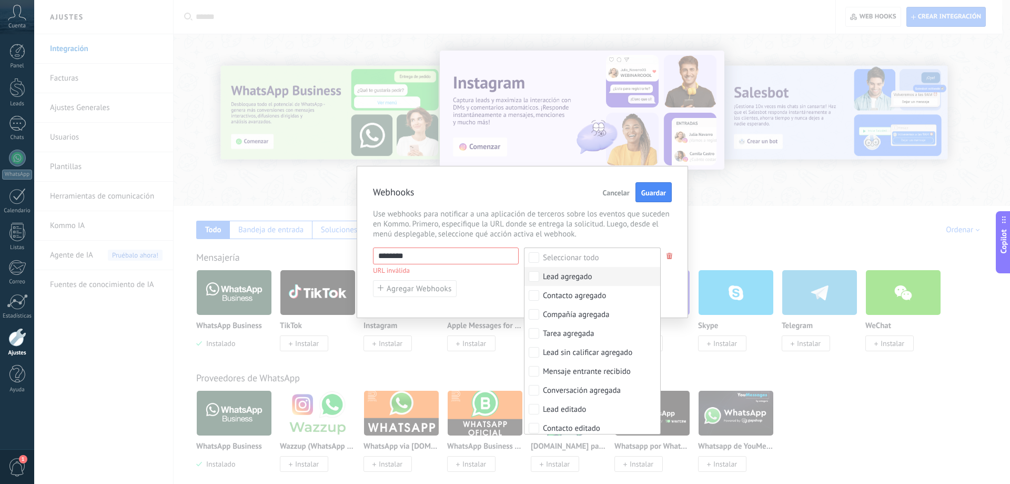
click at [476, 281] on div "******** URL inválida Seleccionar todo Lead agregado Contacto agregado Compañía…" at bounding box center [522, 272] width 299 height 50
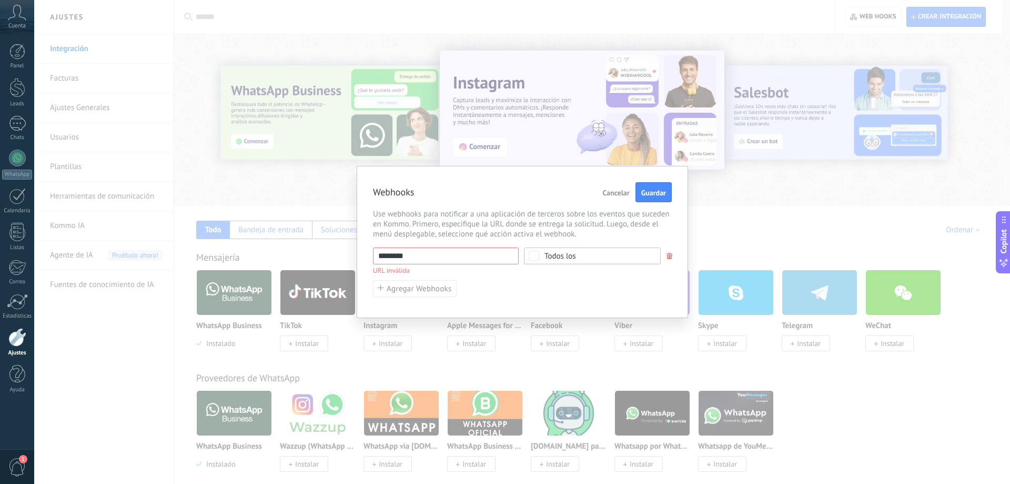
click at [167, 258] on div "Webhooks Cancelar Guardar Use webhooks para notificar a una aplicación de terce…" at bounding box center [522, 242] width 976 height 484
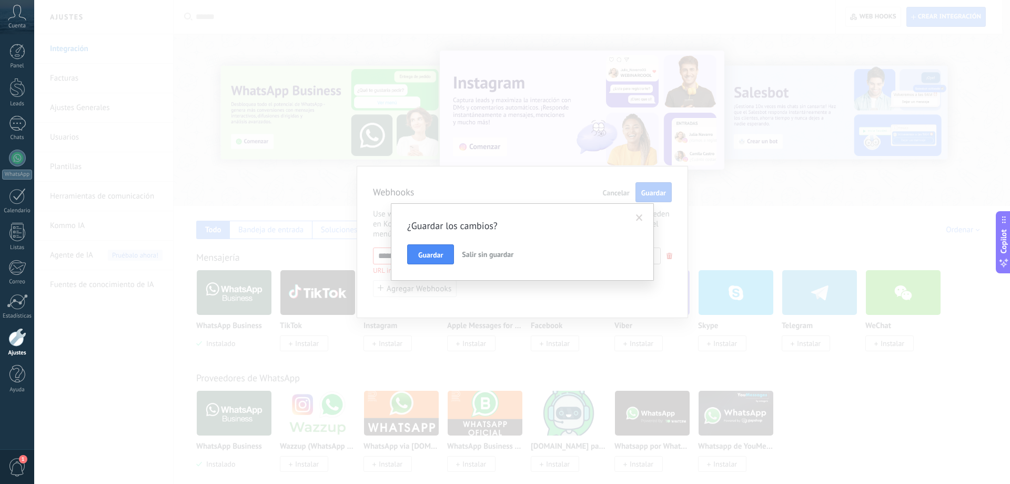
click at [484, 258] on span "Salir sin guardar" at bounding box center [488, 253] width 52 height 9
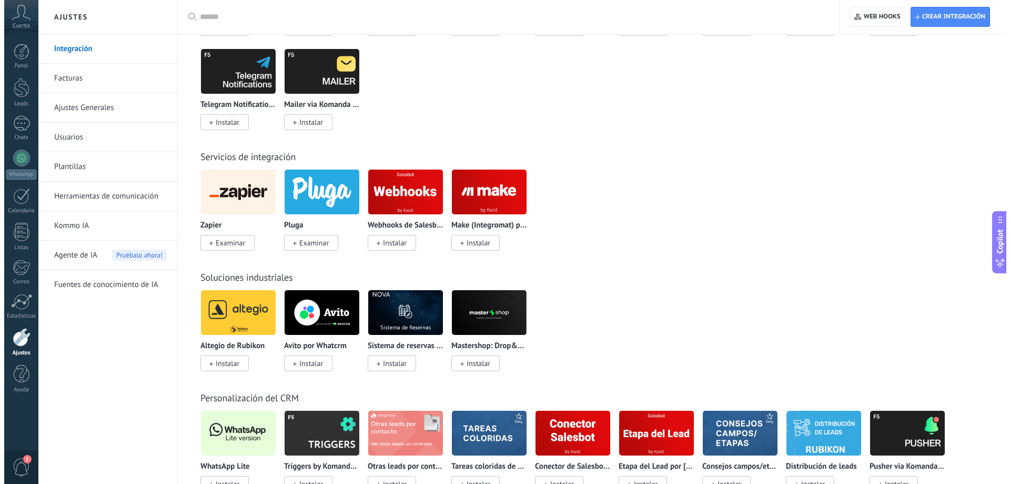
scroll to position [1579, 0]
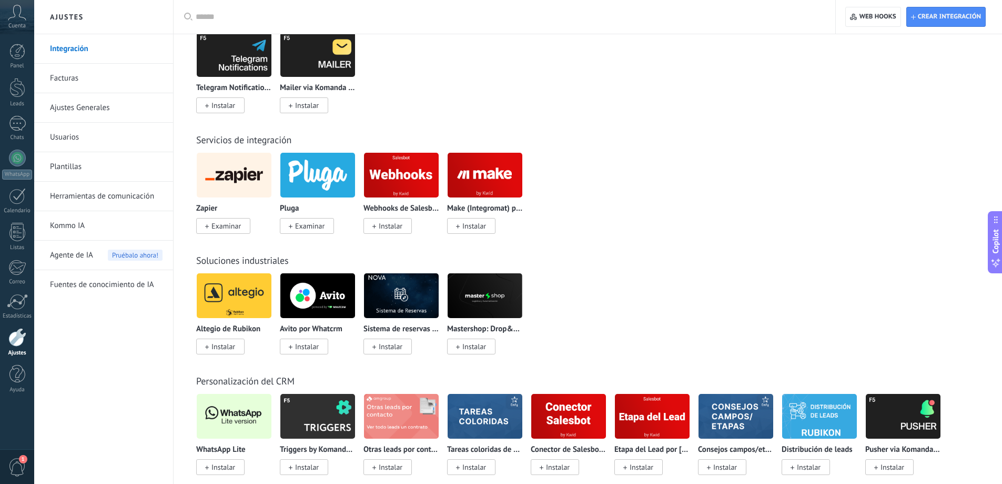
click at [204, 229] on span "Examinar" at bounding box center [223, 226] width 54 height 16
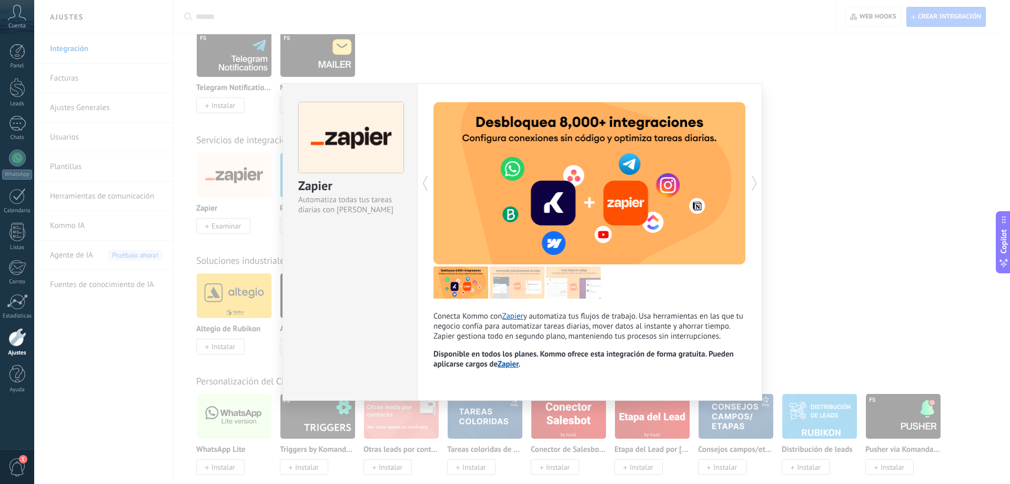
click at [511, 318] on link "Zapier" at bounding box center [513, 316] width 21 height 10
